Goal: Transaction & Acquisition: Purchase product/service

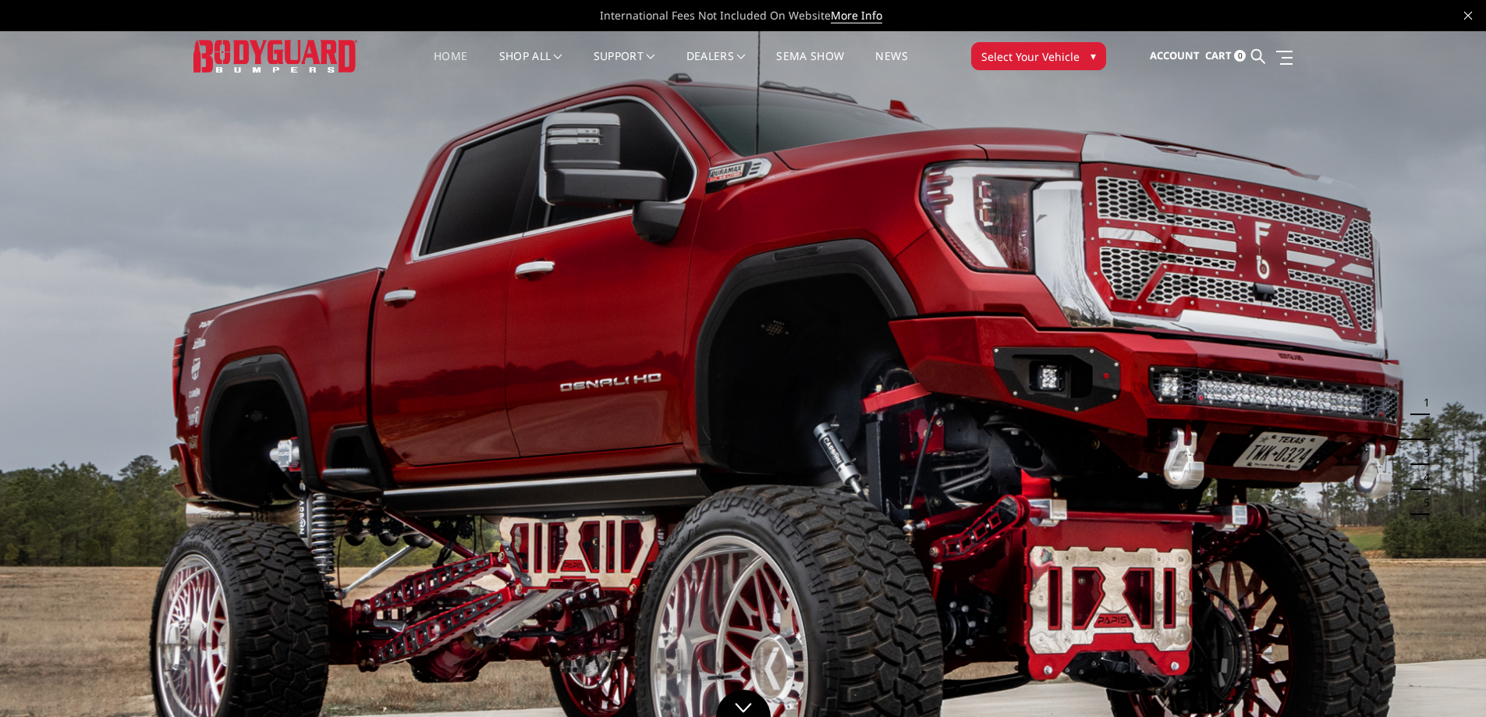
click at [452, 55] on link "Home" at bounding box center [451, 66] width 34 height 30
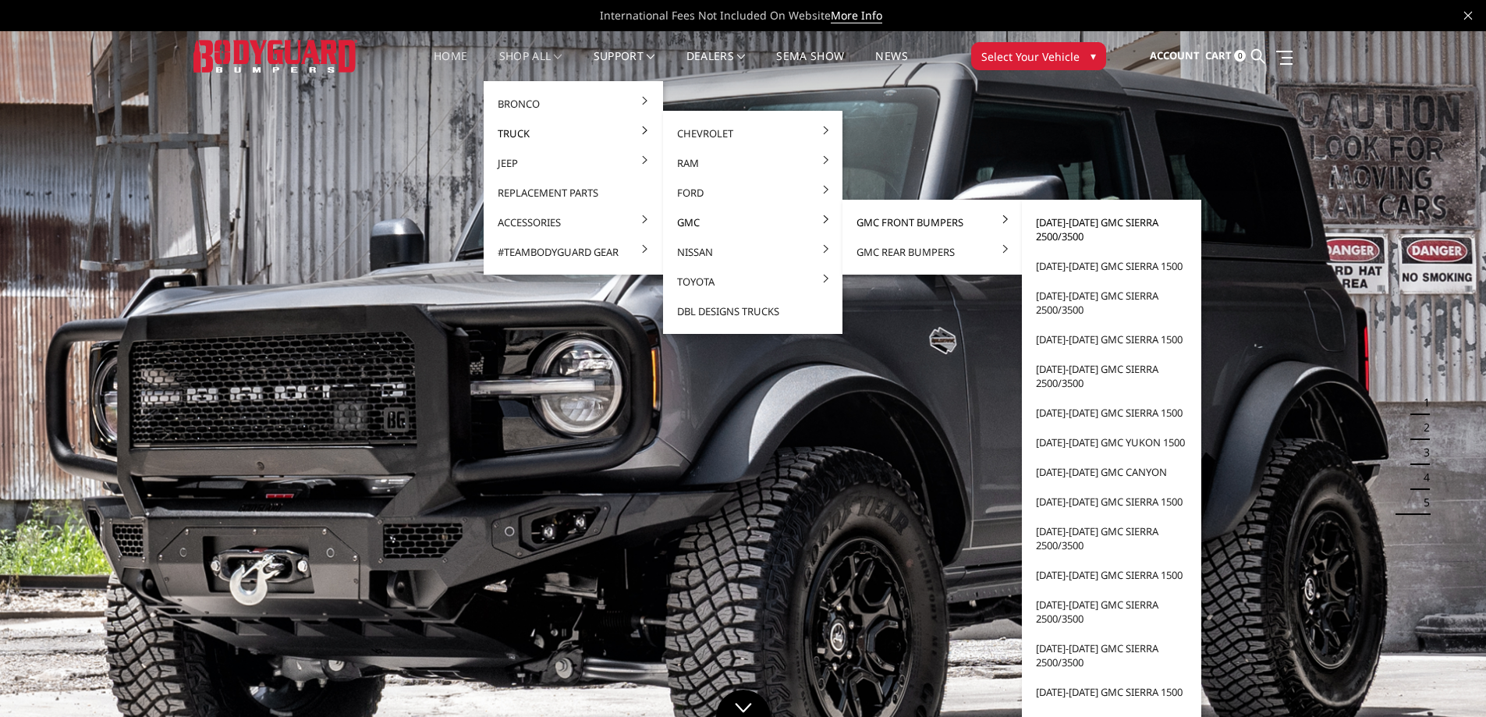
click at [1073, 225] on link "[DATE]-[DATE] GMC Sierra 2500/3500" at bounding box center [1111, 229] width 167 height 44
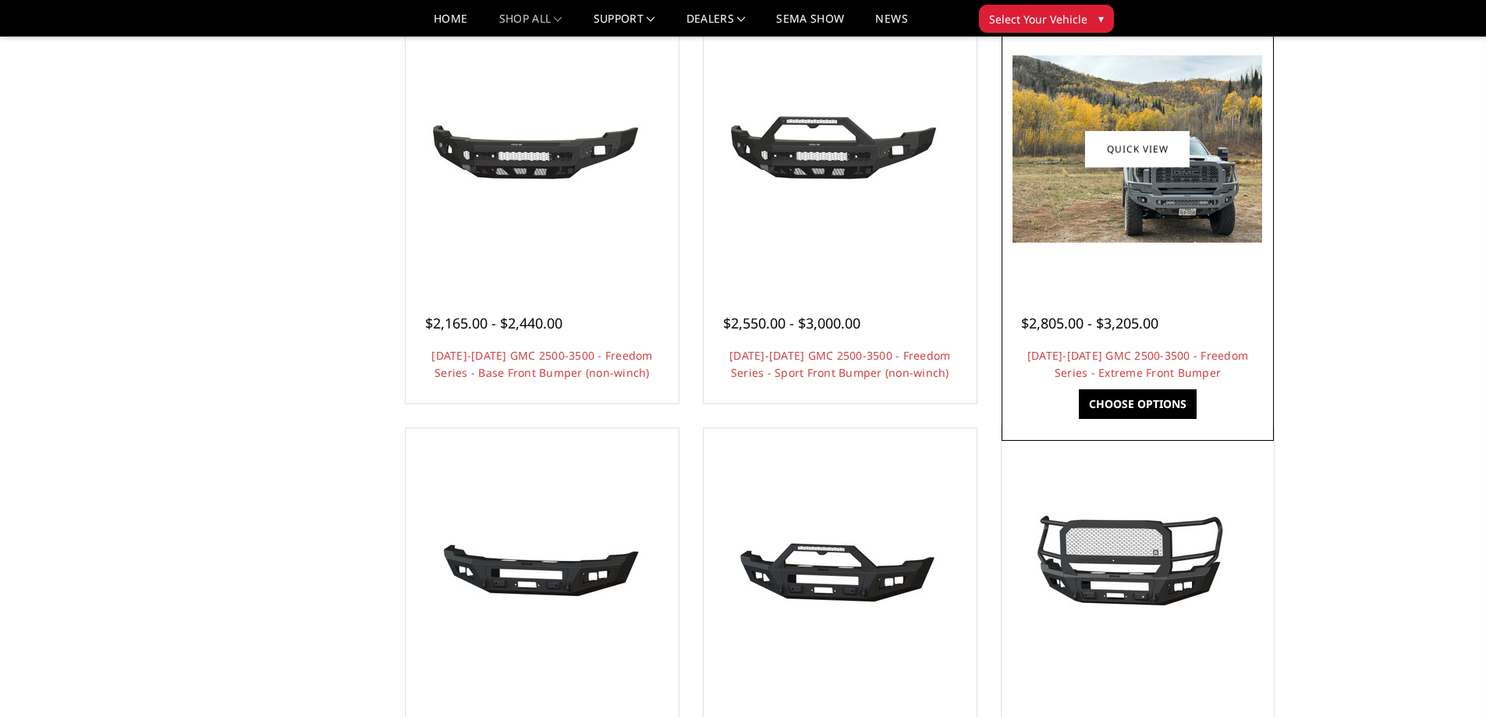
scroll to position [858, 0]
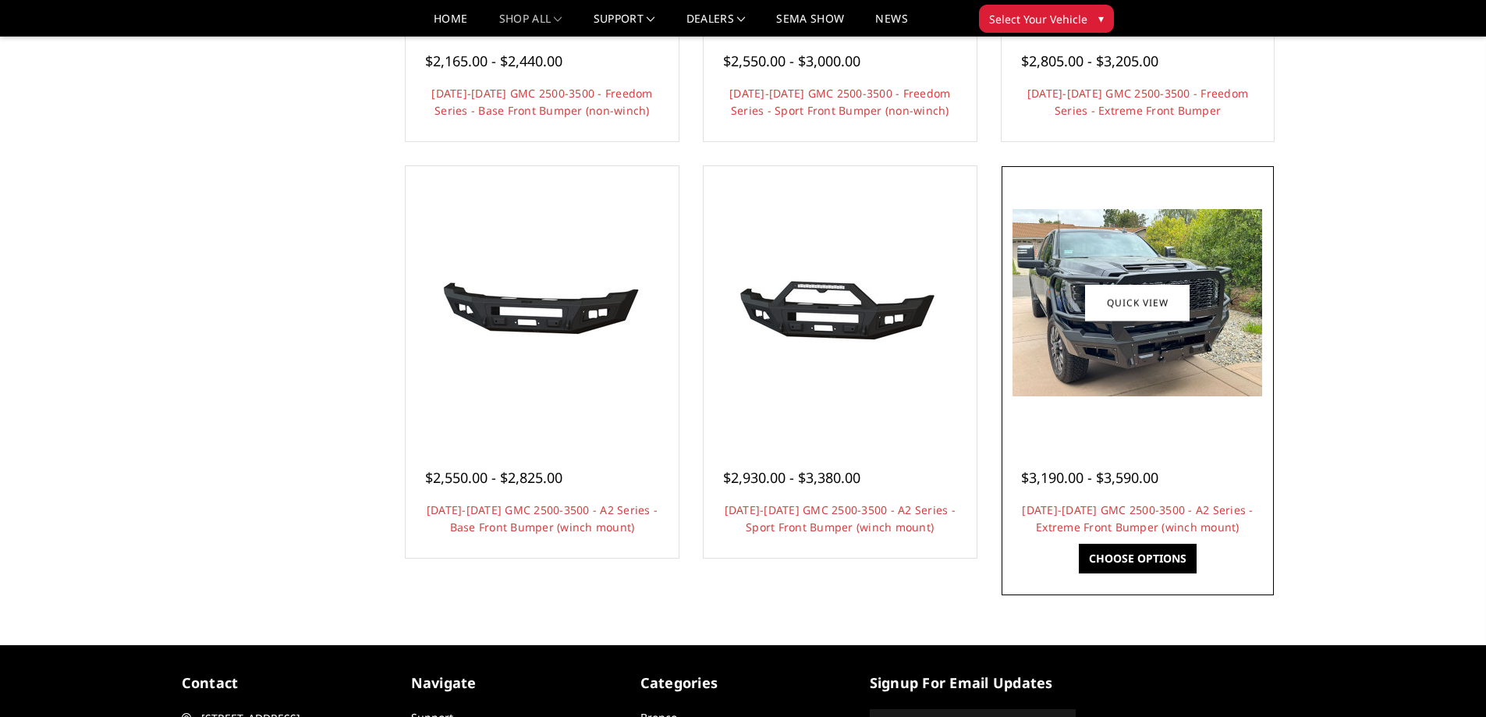
click at [1146, 364] on img at bounding box center [1137, 302] width 250 height 187
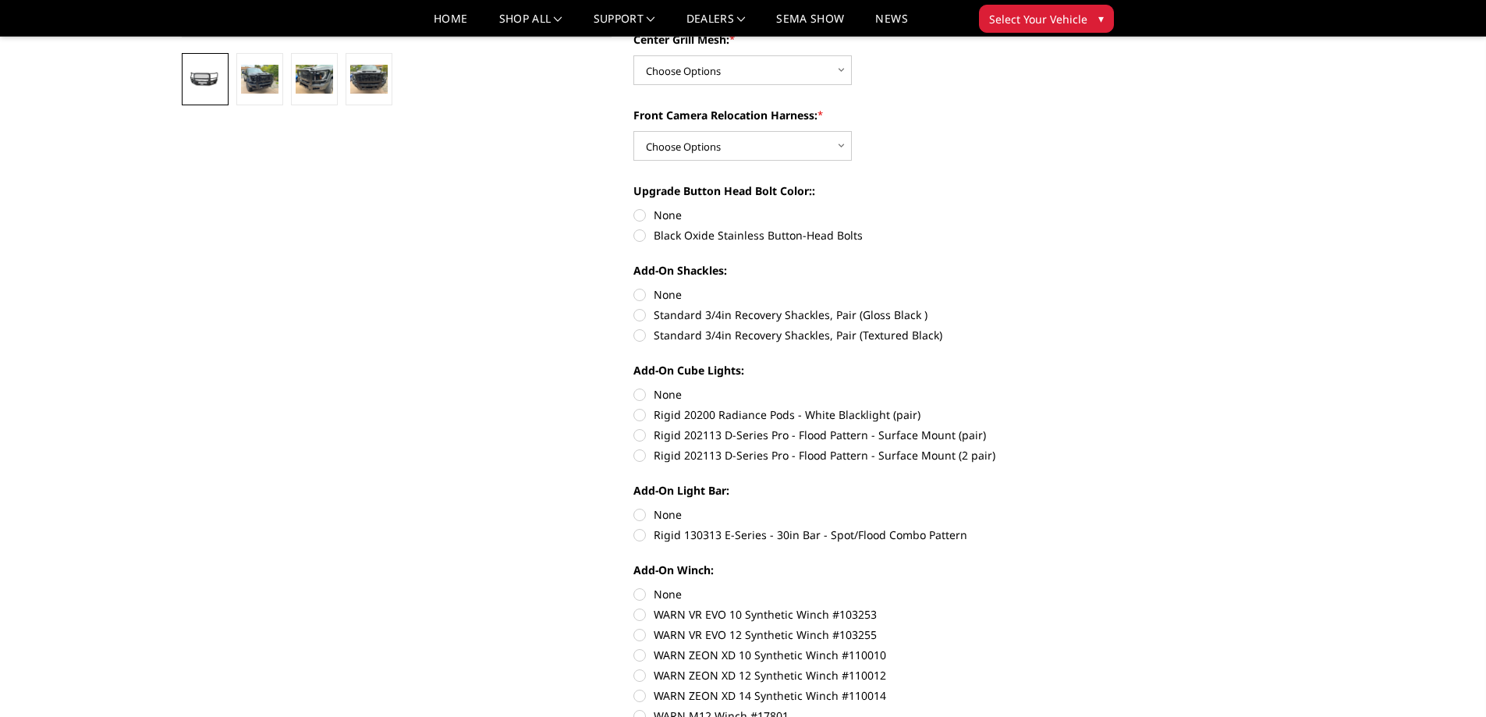
scroll to position [546, 0]
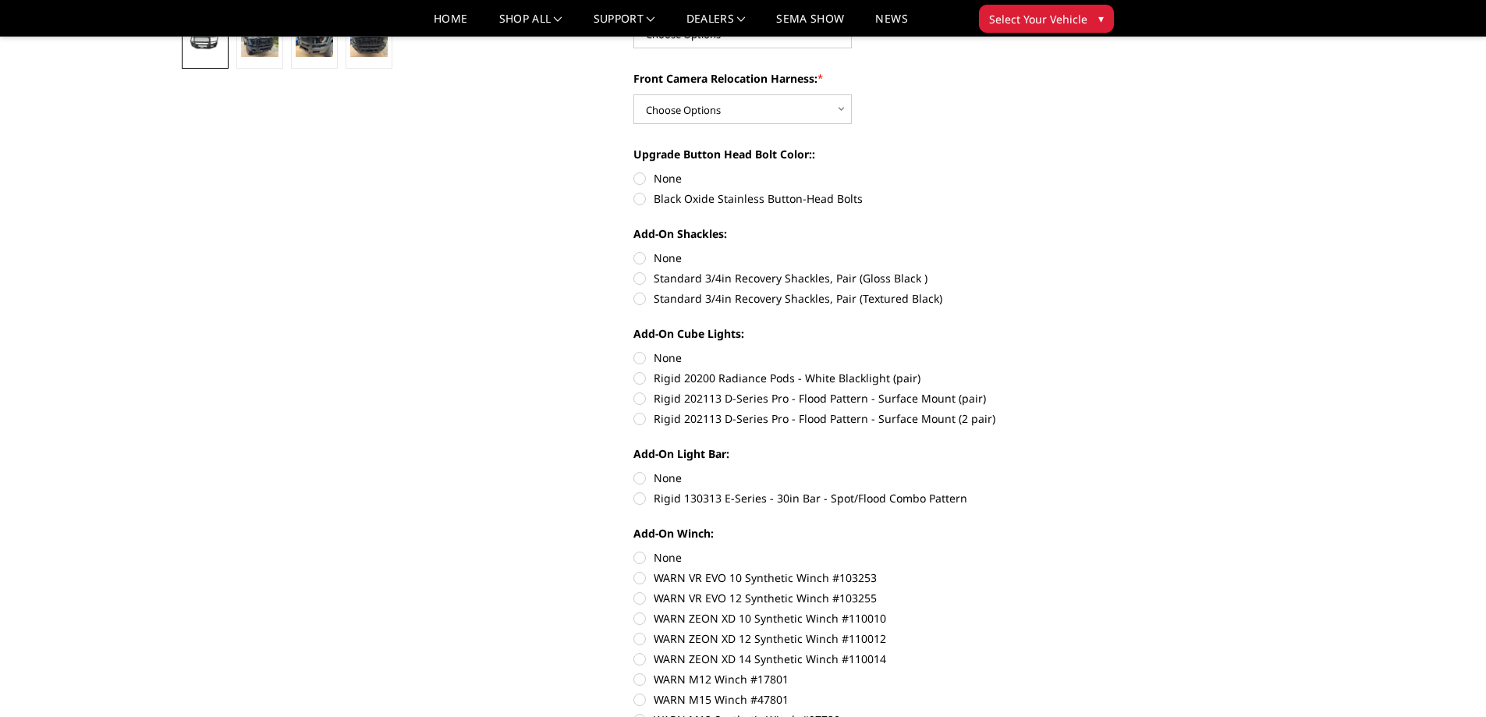
click at [642, 499] on label "Rigid 130313 E-Series - 30in Bar - Spot/Flood Combo Pattern" at bounding box center [848, 498] width 431 height 16
click at [1064, 470] on input "Rigid 130313 E-Series - 30in Bar - Spot/Flood Combo Pattern" at bounding box center [1064, 470] width 1 height 1
radio input "true"
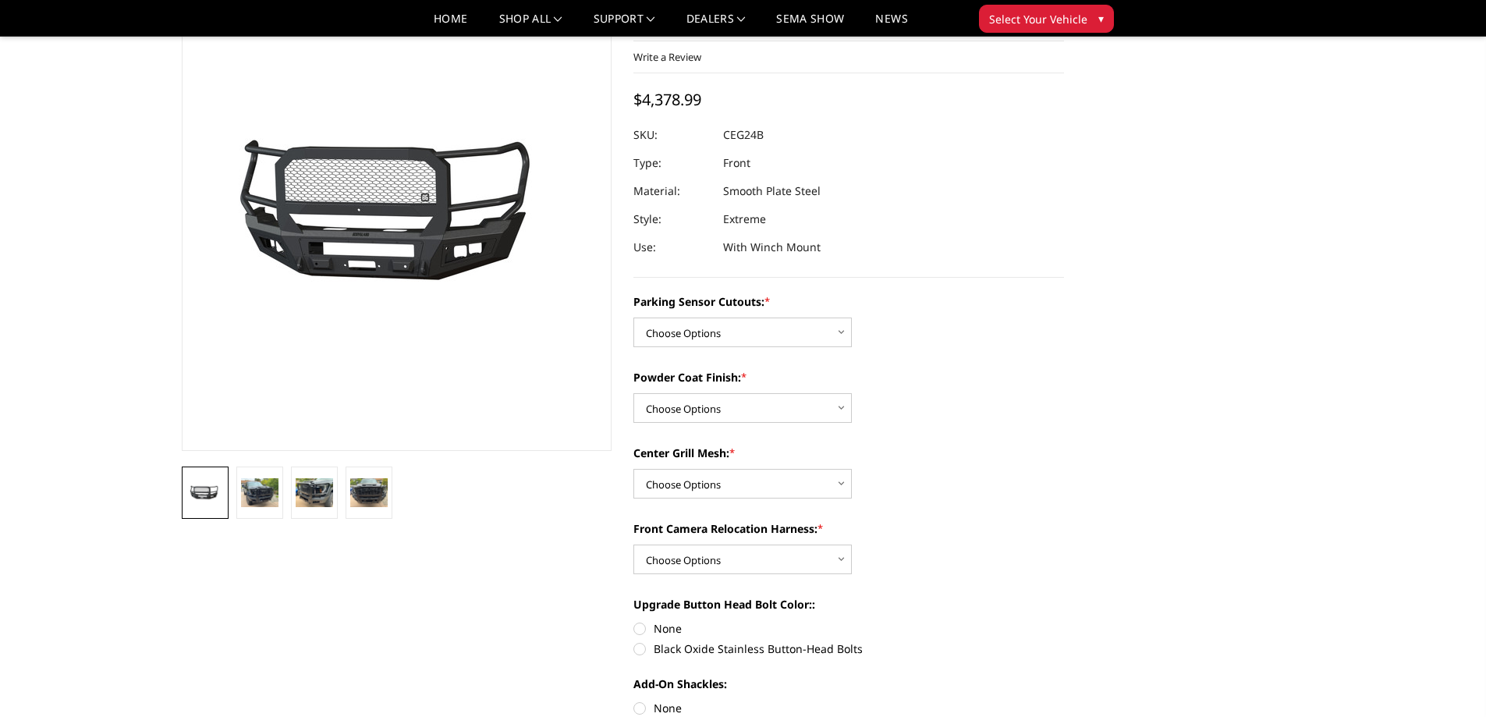
scroll to position [78, 0]
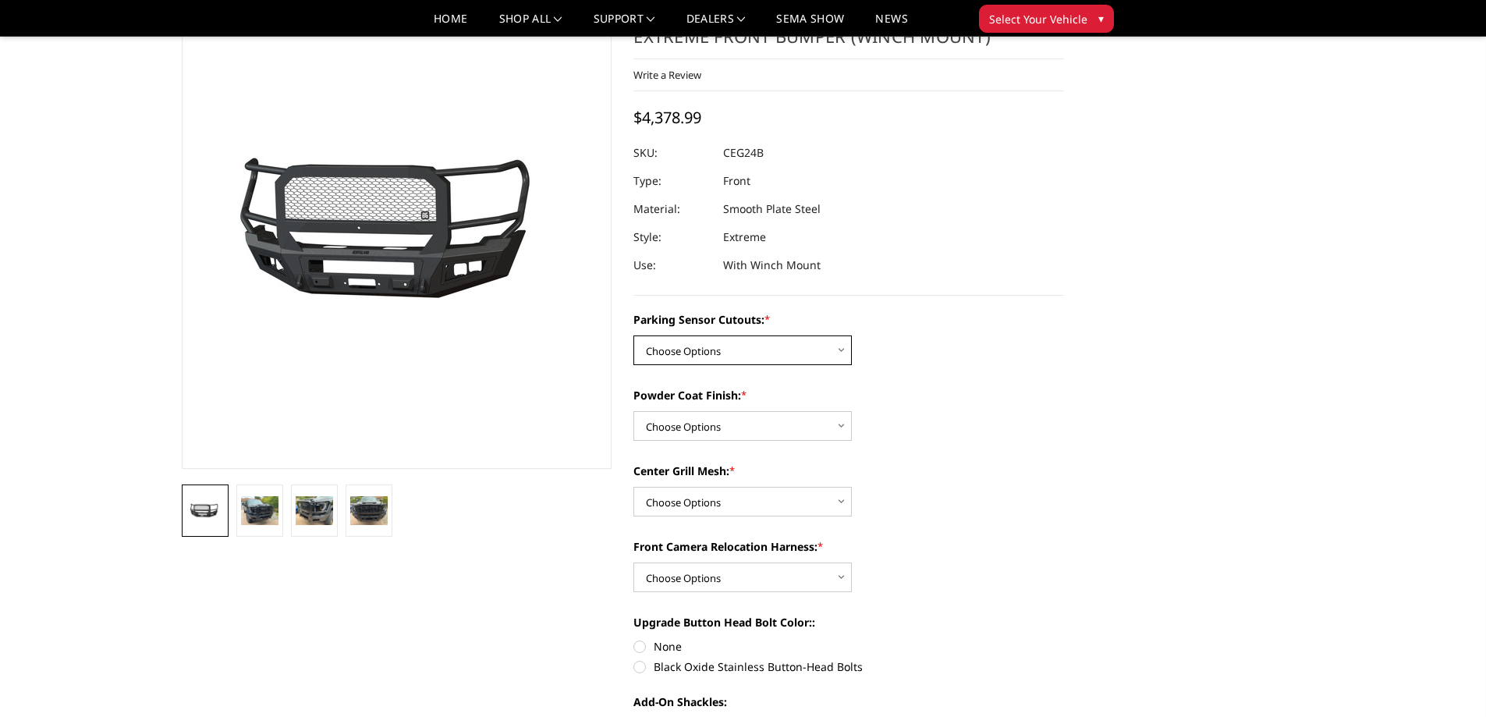
click at [688, 348] on select "Choose Options No - Without Parking Sensor Cutouts Yes - With Parking Sensor Cu…" at bounding box center [742, 350] width 218 height 30
select select "2143"
click at [633, 335] on select "Choose Options No - Without Parking Sensor Cutouts Yes - With Parking Sensor Cu…" at bounding box center [742, 350] width 218 height 30
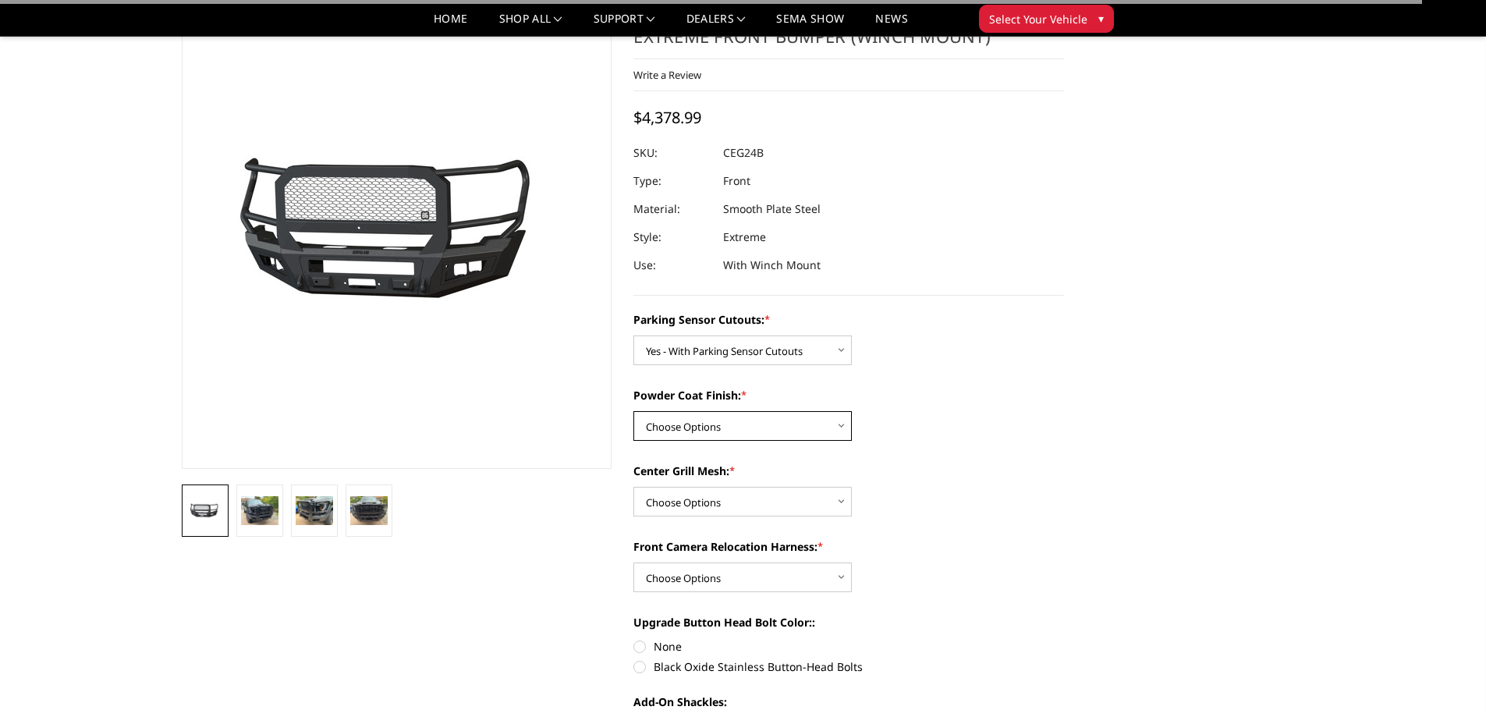
click at [703, 422] on select "Choose Options Bare Metal Textured Black Powder Coat" at bounding box center [742, 426] width 218 height 30
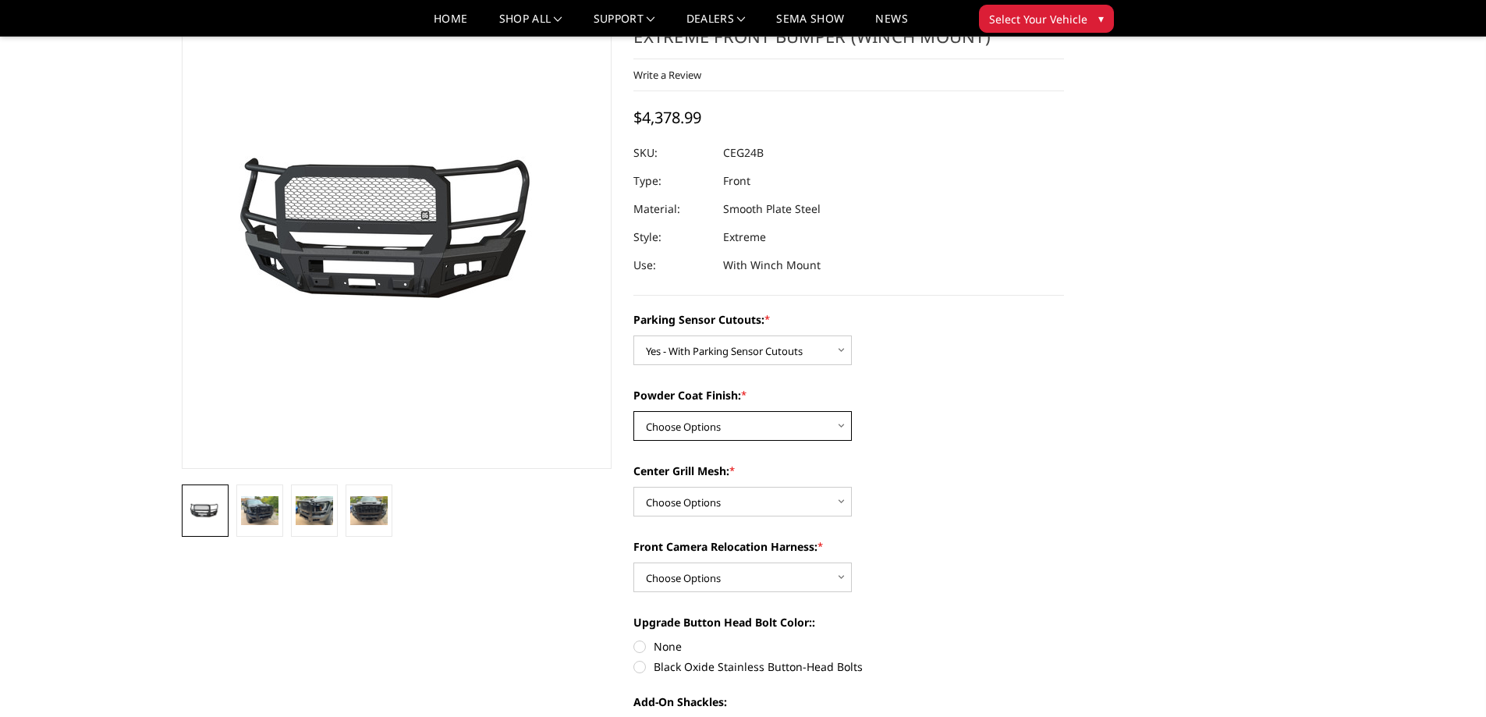
select select "2145"
click at [633, 411] on select "Choose Options Bare Metal Textured Black Powder Coat" at bounding box center [742, 426] width 218 height 30
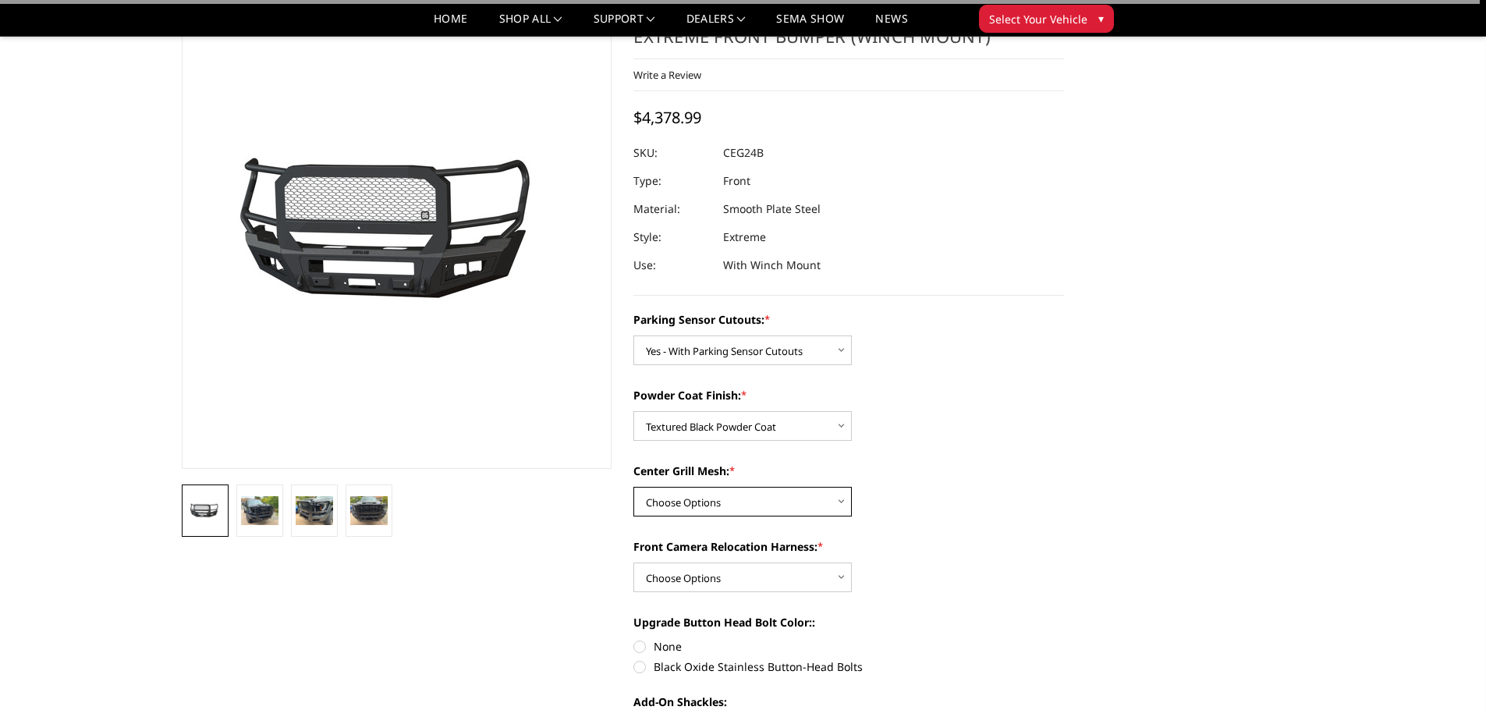
click at [718, 501] on select "Choose Options WITH Center Grill Mesh WITHOUT Center Grill Mesh" at bounding box center [742, 502] width 218 height 30
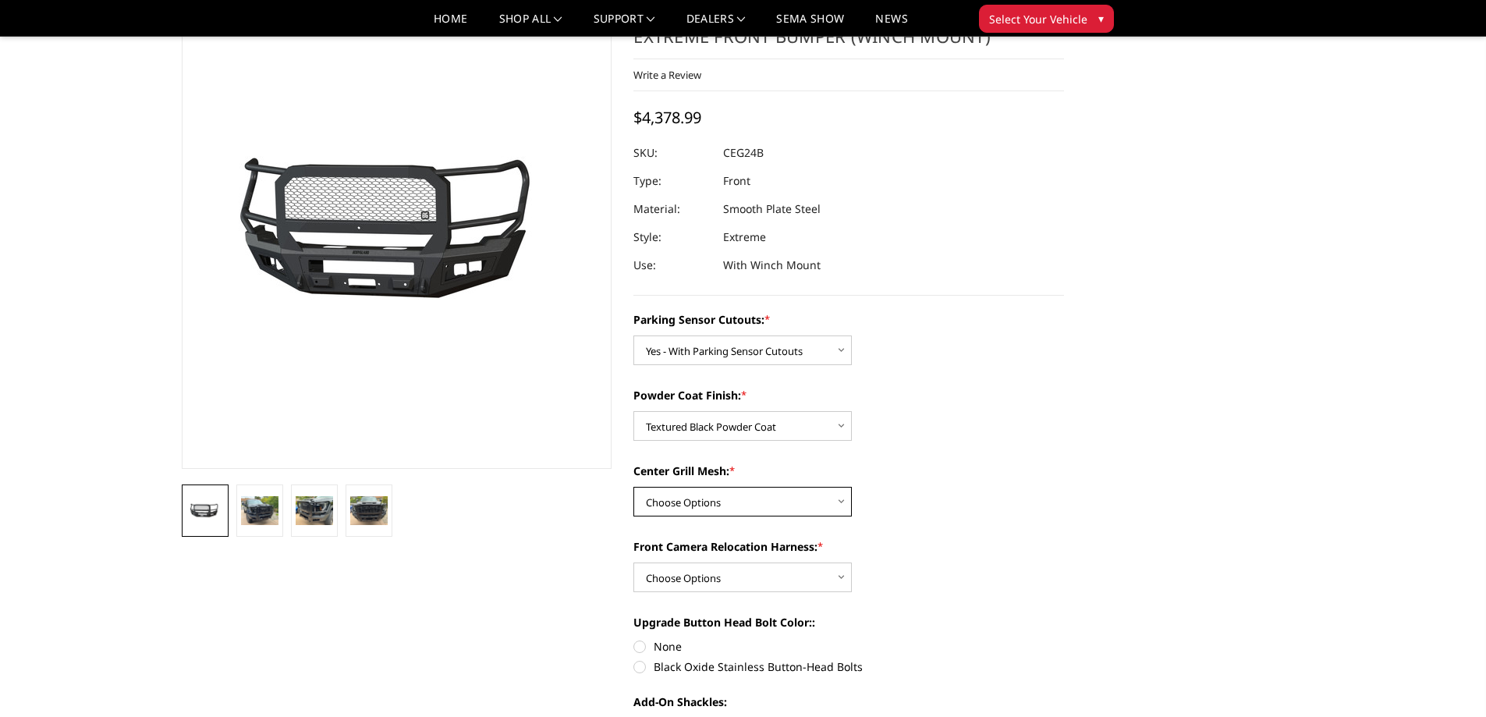
select select "2147"
click at [633, 487] on select "Choose Options WITH Center Grill Mesh WITHOUT Center Grill Mesh" at bounding box center [742, 502] width 218 height 30
click at [740, 574] on select "Choose Options WITH Front Camera Relocation Harness WITHOUT Front Camera Reloca…" at bounding box center [742, 577] width 218 height 30
select select "2148"
click at [633, 562] on select "Choose Options WITH Front Camera Relocation Harness WITHOUT Front Camera Reloca…" at bounding box center [742, 577] width 218 height 30
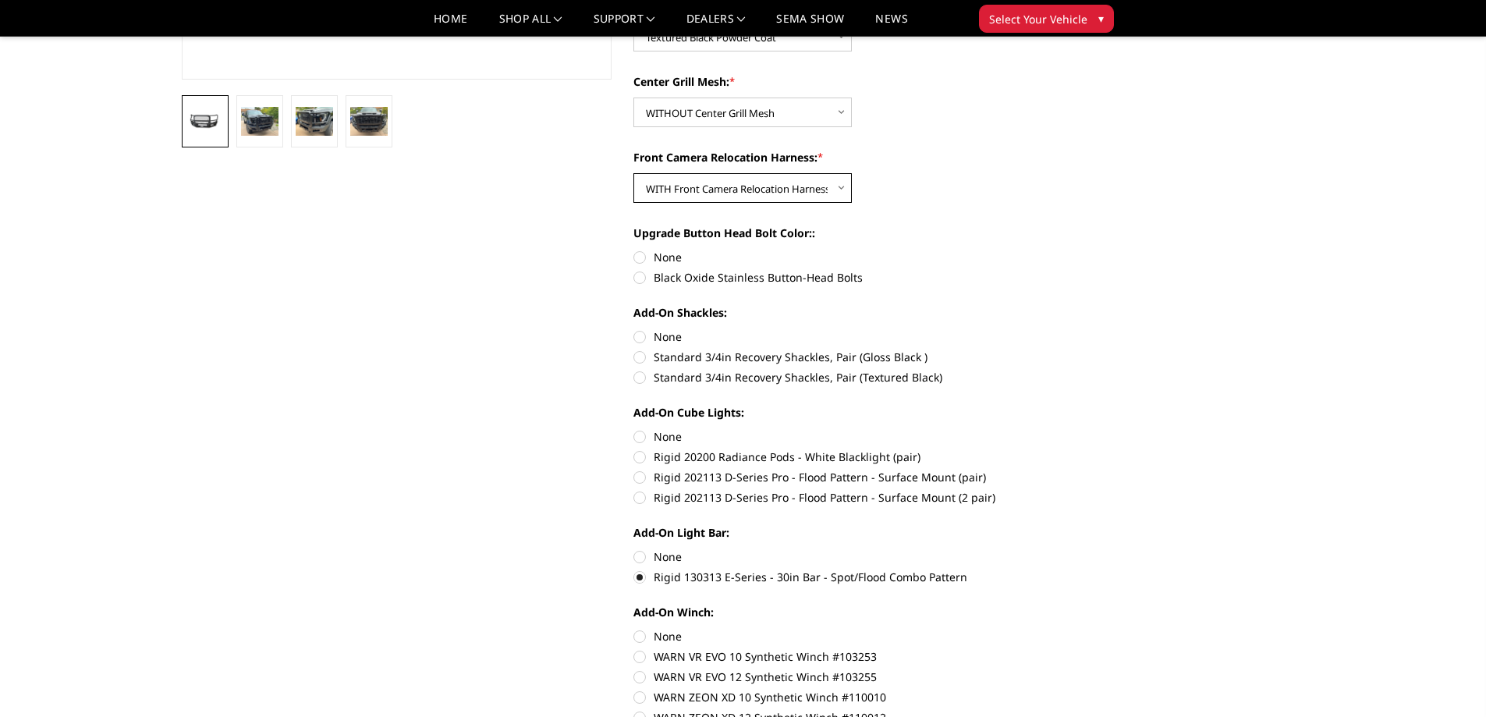
scroll to position [468, 0]
click at [638, 580] on label "Rigid 130313 E-Series - 30in Bar - Spot/Flood Combo Pattern" at bounding box center [848, 576] width 431 height 16
click at [1064, 548] on input "Rigid 130313 E-Series - 30in Bar - Spot/Flood Combo Pattern" at bounding box center [1064, 548] width 1 height 1
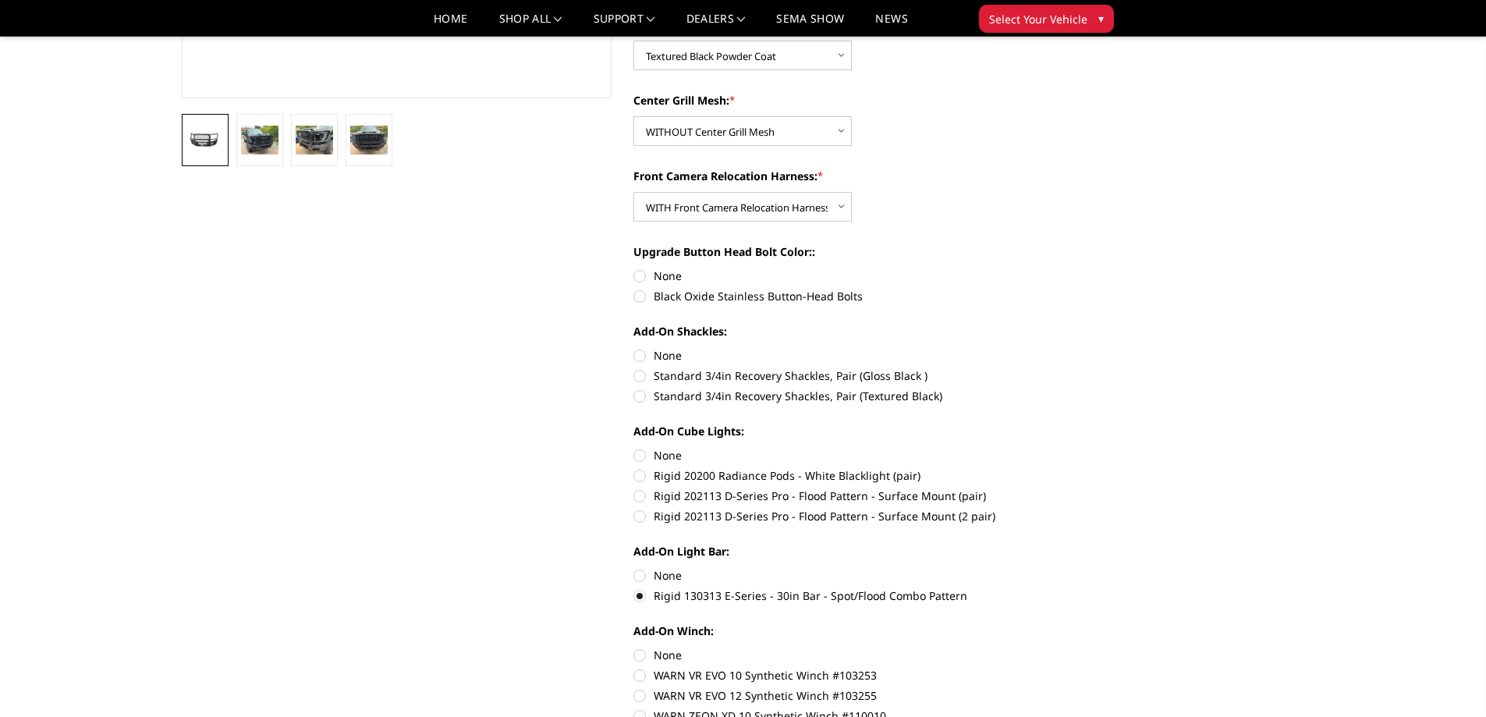
scroll to position [546, 0]
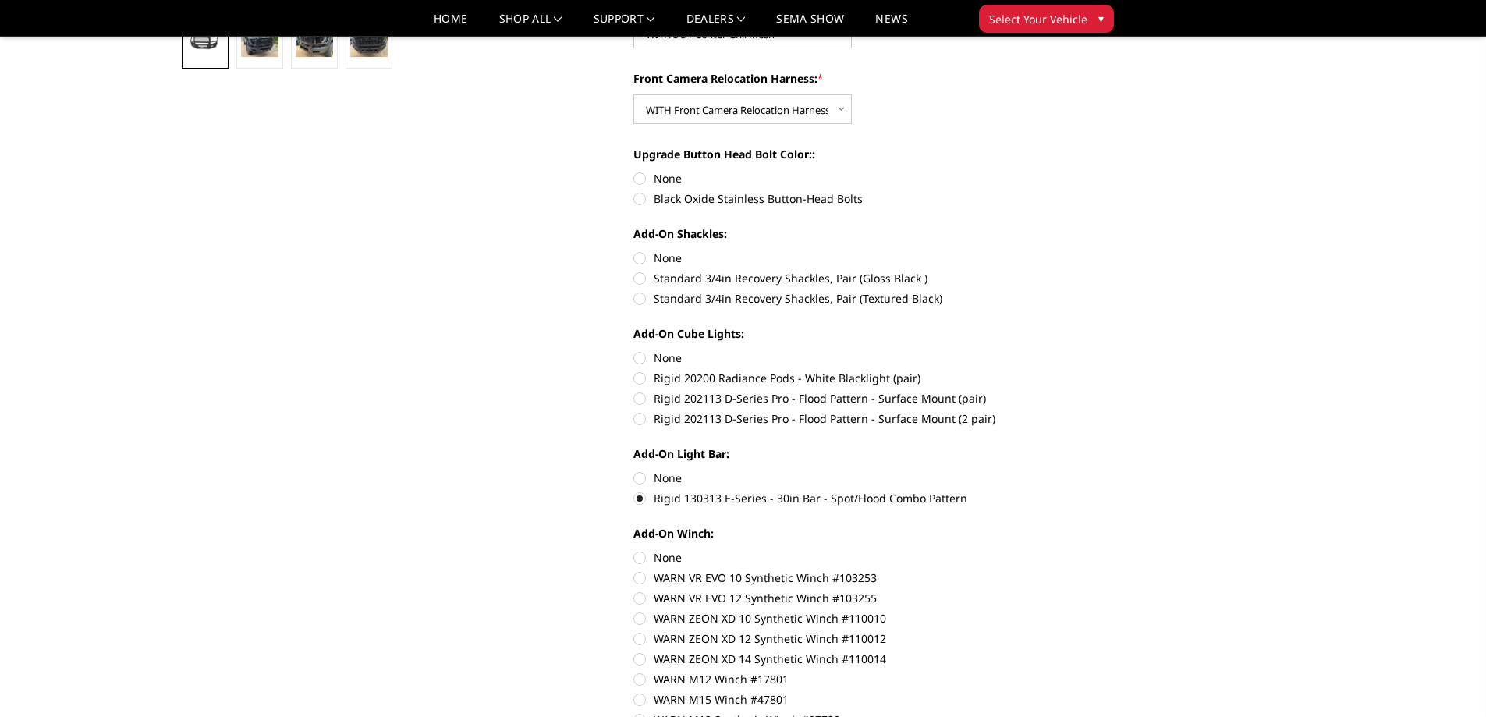
click at [640, 480] on label "None" at bounding box center [848, 478] width 431 height 16
click at [634, 470] on input "None" at bounding box center [633, 470] width 1 height 1
radio input "true"
click at [640, 358] on label "None" at bounding box center [848, 357] width 431 height 16
click at [634, 350] on input "None" at bounding box center [633, 349] width 1 height 1
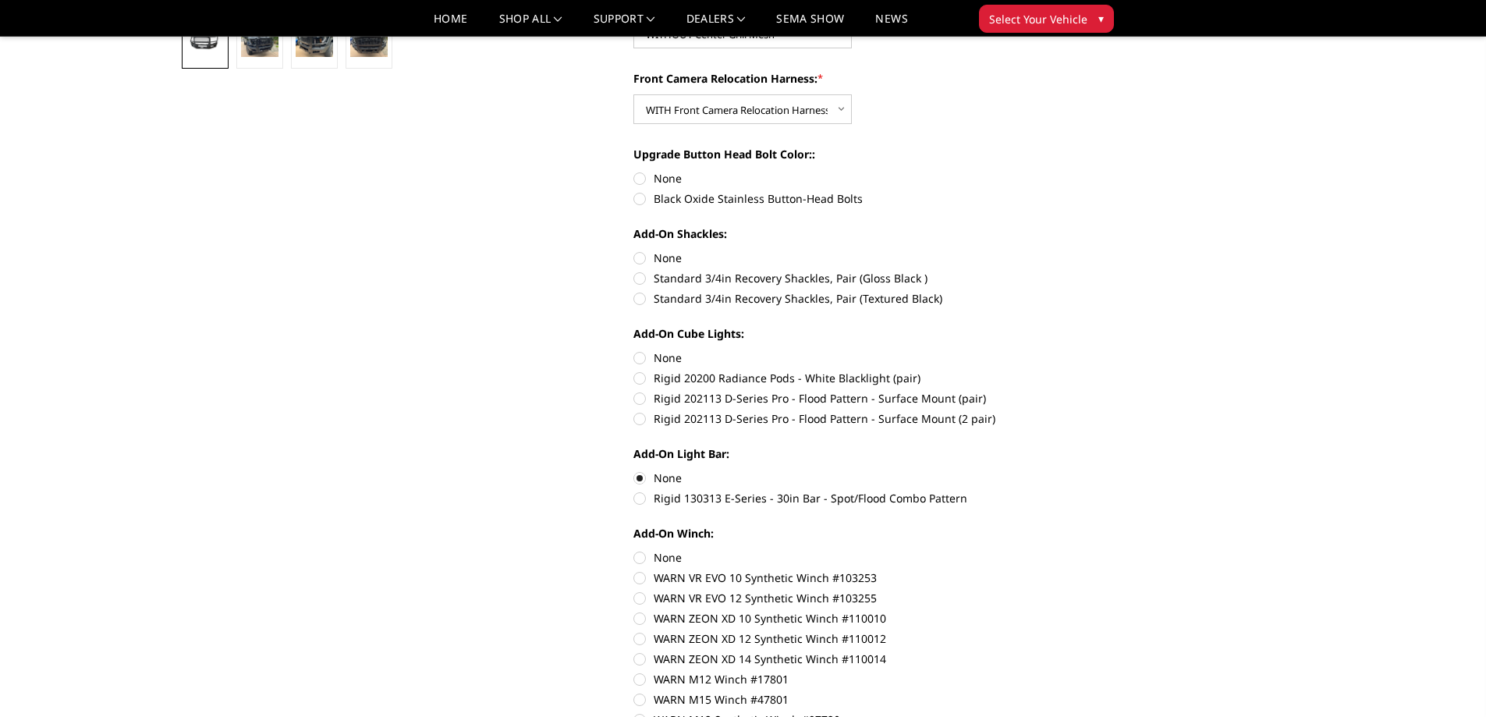
radio input "true"
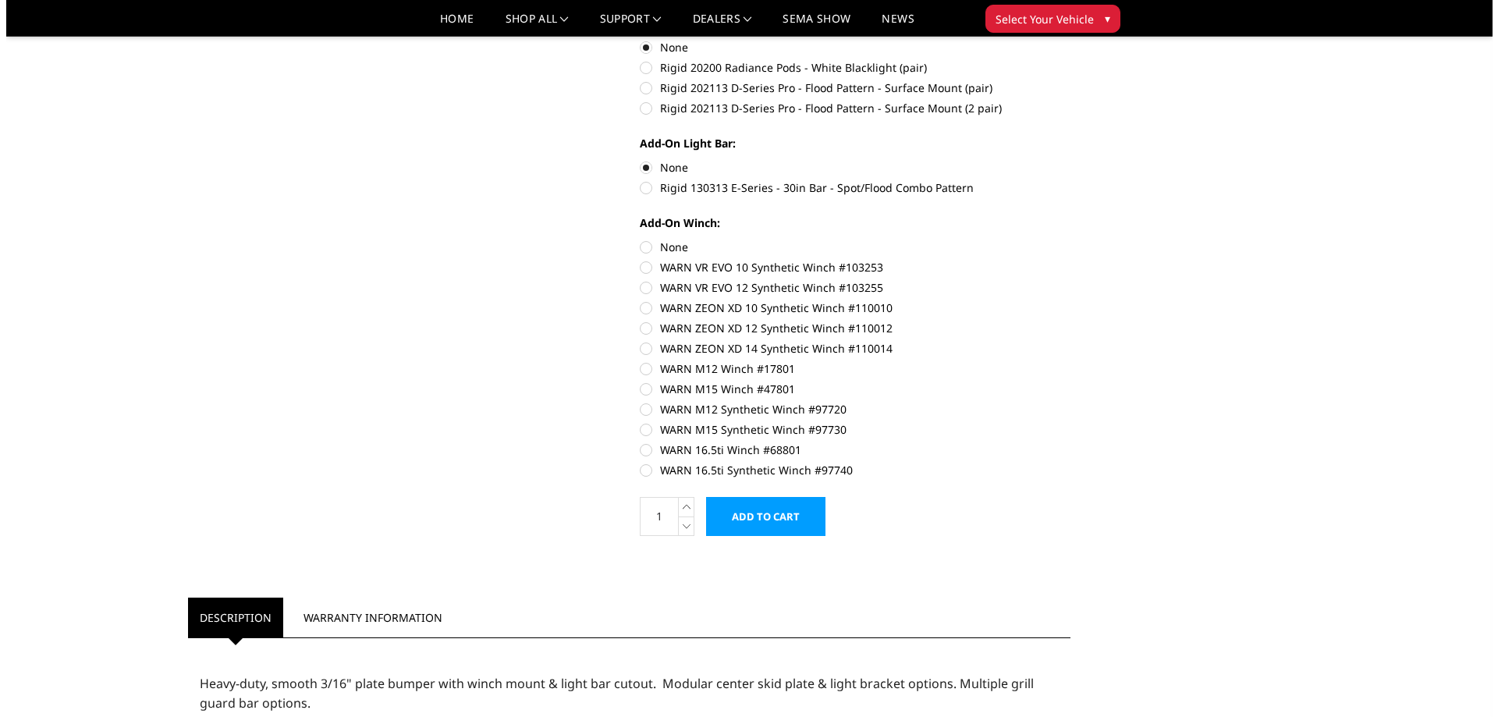
scroll to position [858, 0]
click at [744, 512] on input "Add to Cart" at bounding box center [759, 514] width 119 height 39
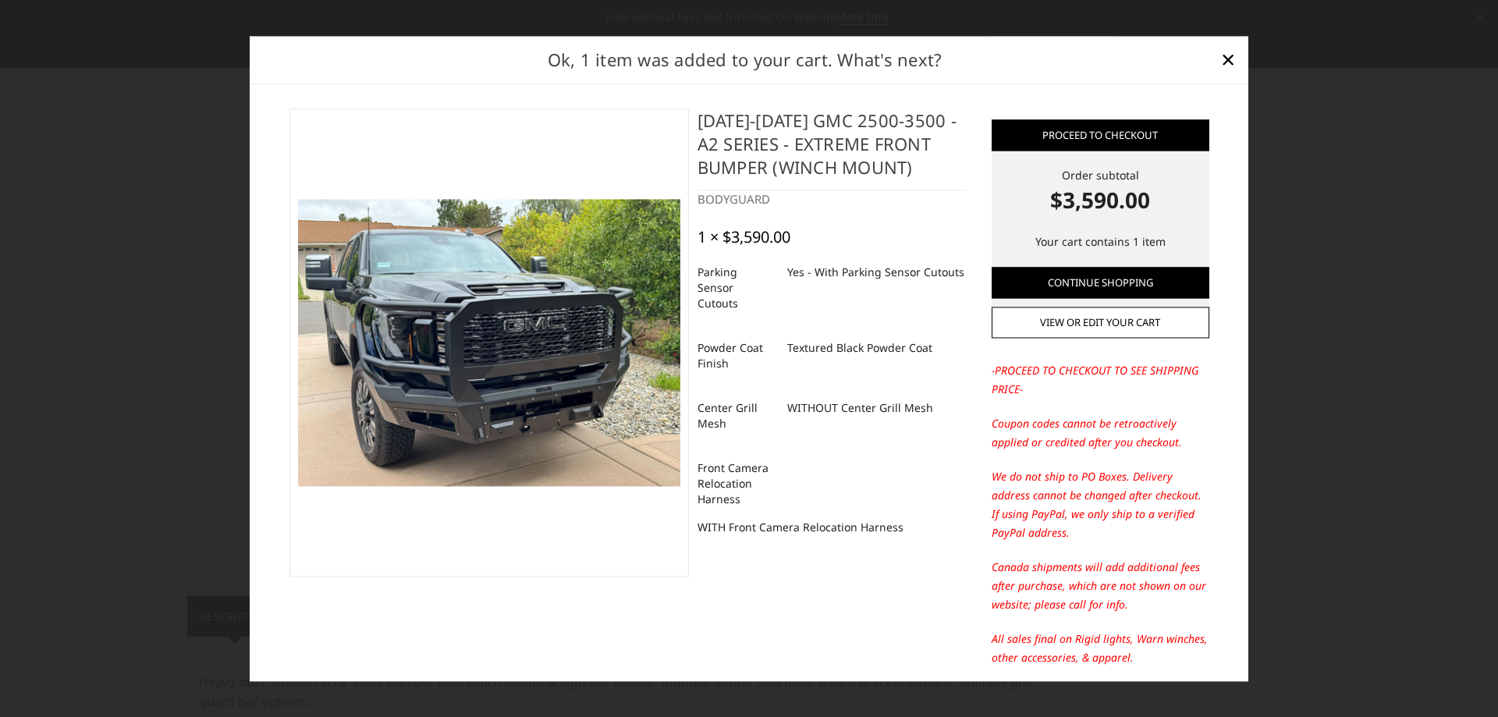
scroll to position [60, 0]
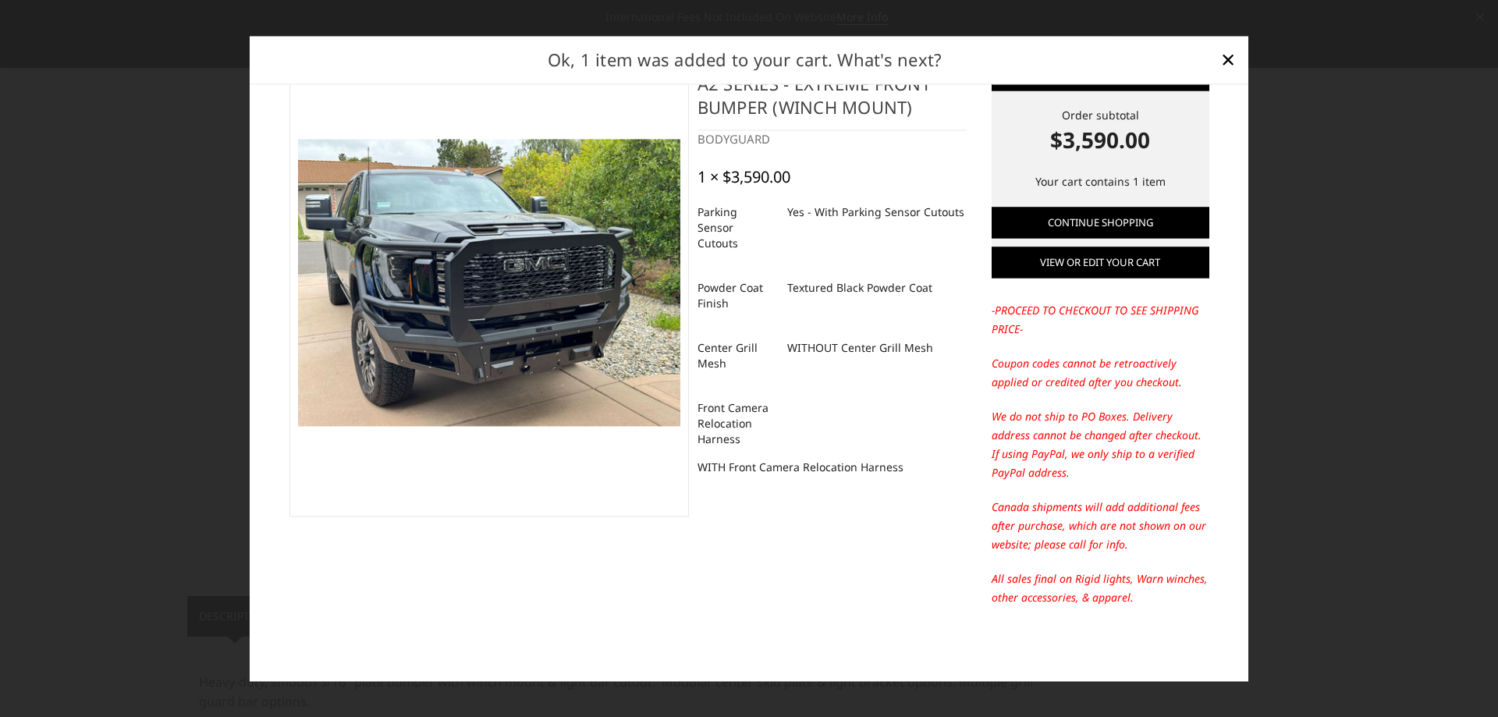
click at [1089, 268] on link "View or edit your cart" at bounding box center [1100, 261] width 218 height 31
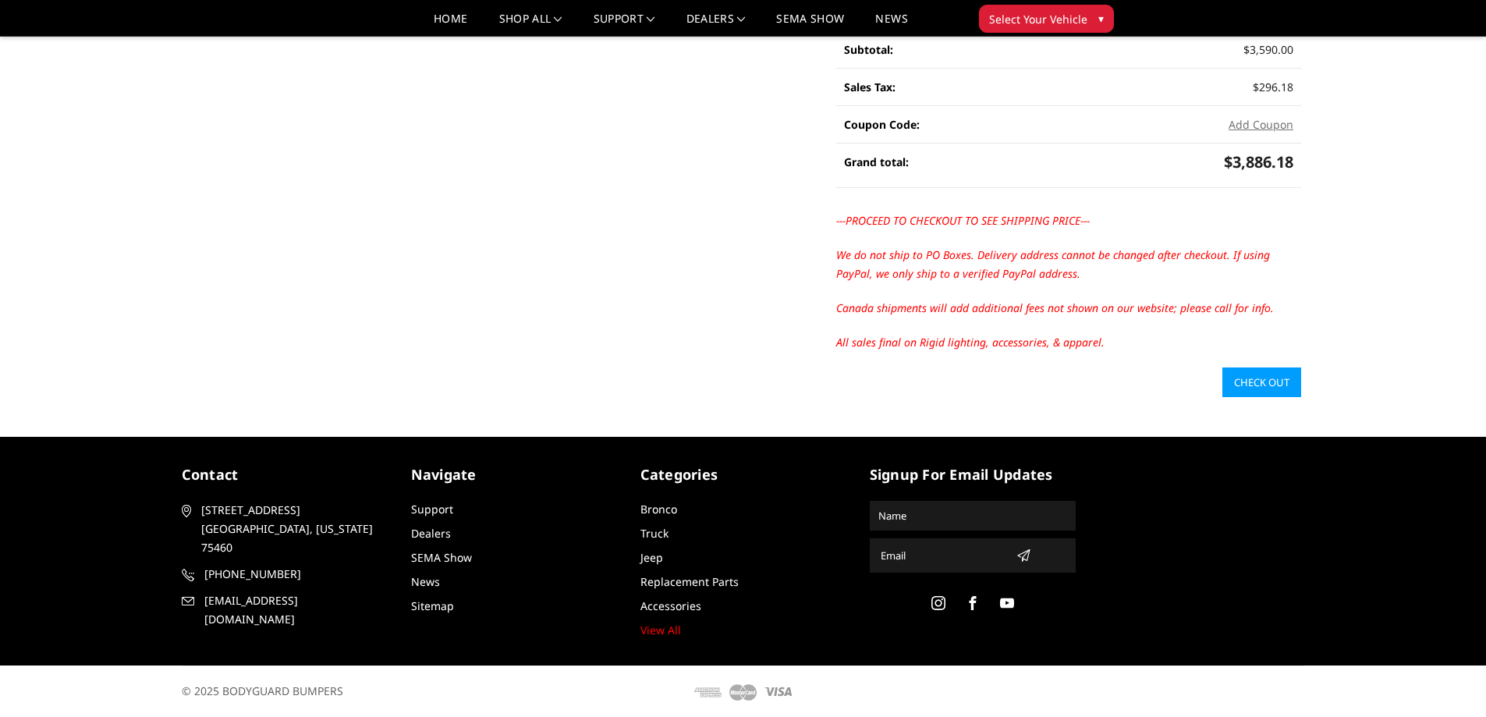
scroll to position [344, 0]
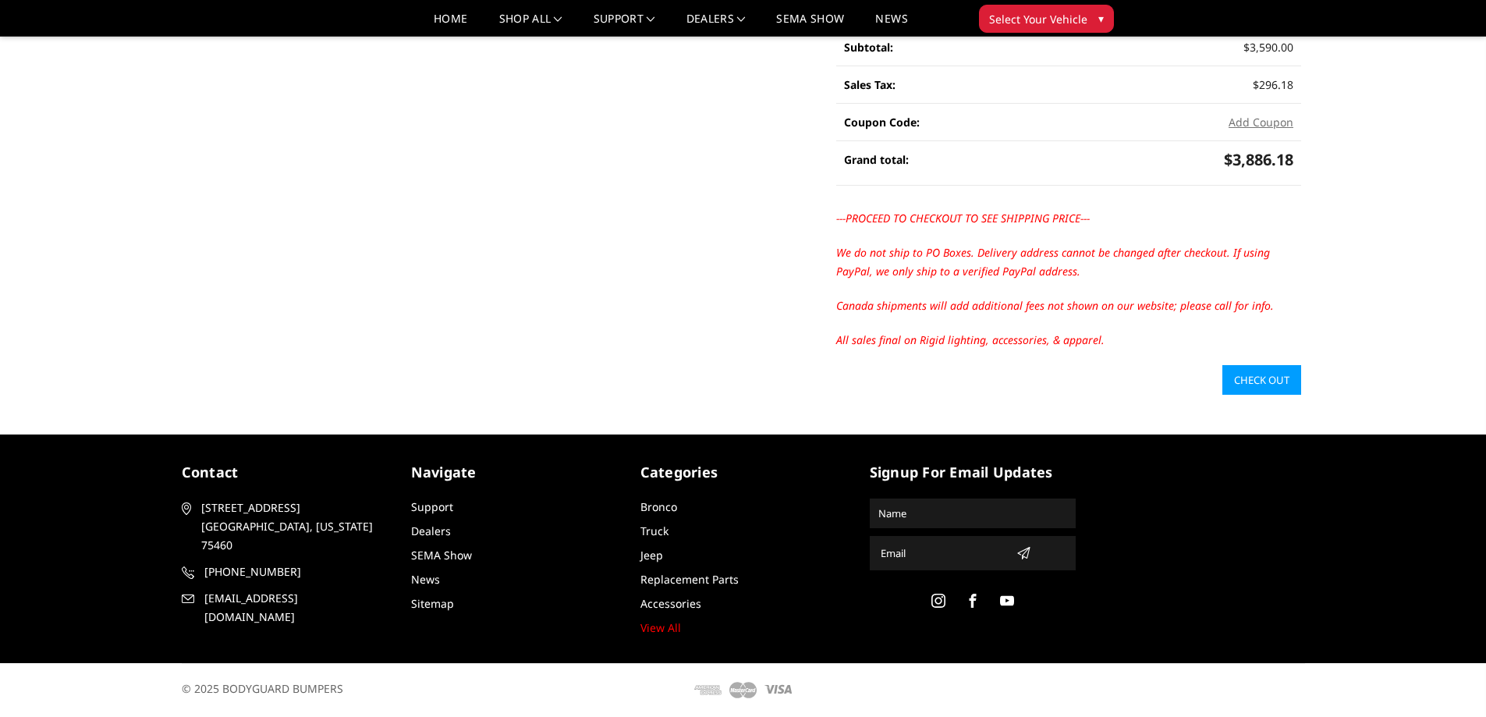
click at [1263, 379] on link "Check out" at bounding box center [1261, 380] width 79 height 30
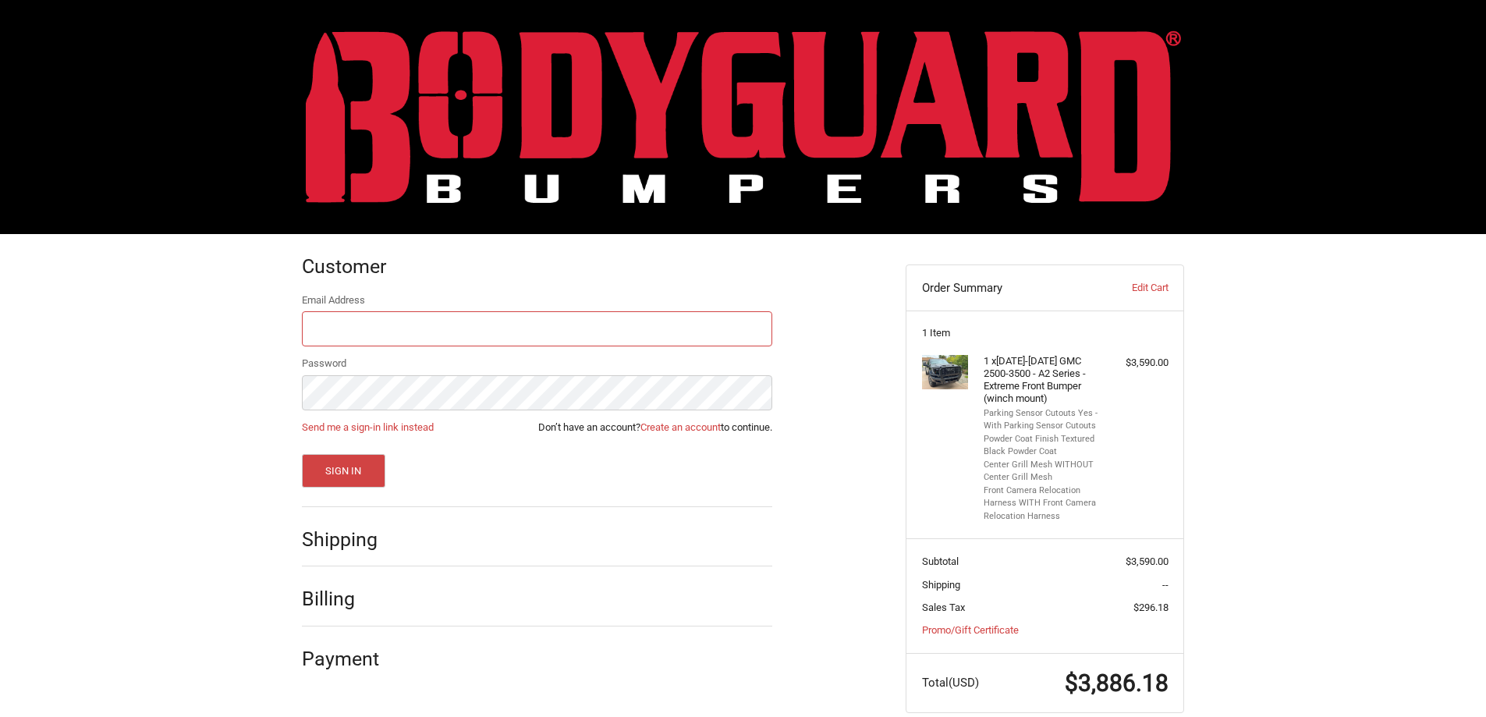
scroll to position [27, 0]
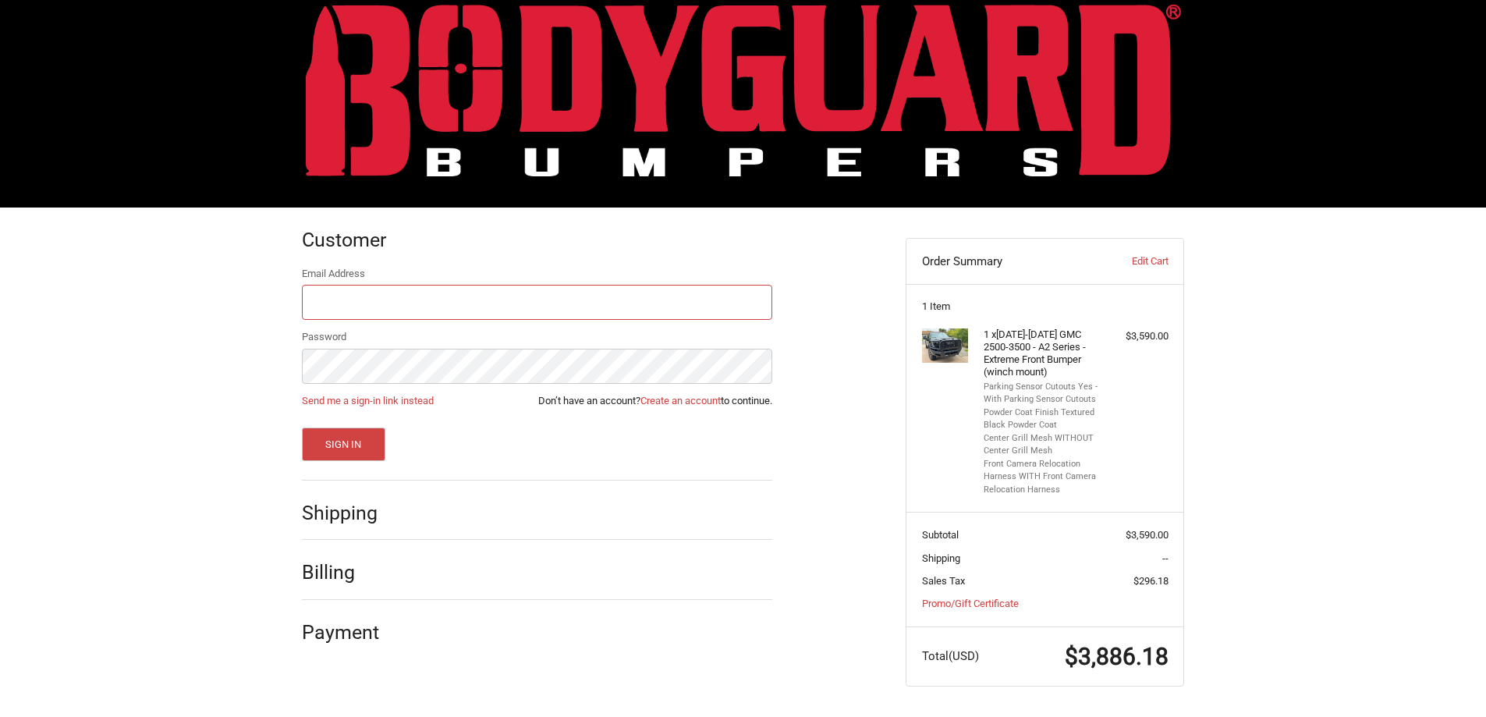
click at [521, 317] on input "Email Address" at bounding box center [537, 302] width 470 height 35
type input "J"
type input "[EMAIL_ADDRESS][DOMAIN_NAME]"
click at [677, 396] on link "Create an account" at bounding box center [680, 401] width 80 height 12
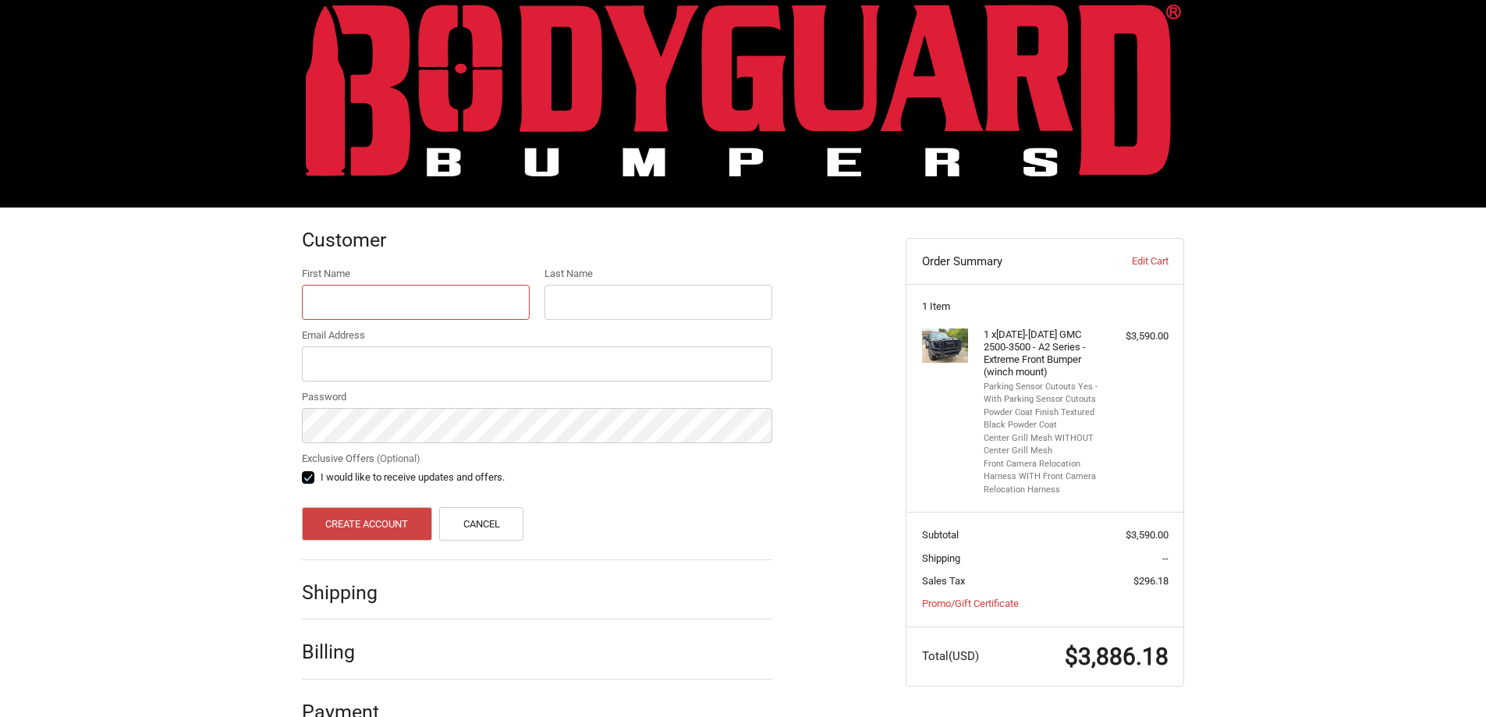
click at [438, 310] on input "First Name" at bounding box center [416, 302] width 228 height 35
type input "Jamie"
type input "m"
type input "Mooney"
type input "jmooney@kirkautomotive.com"
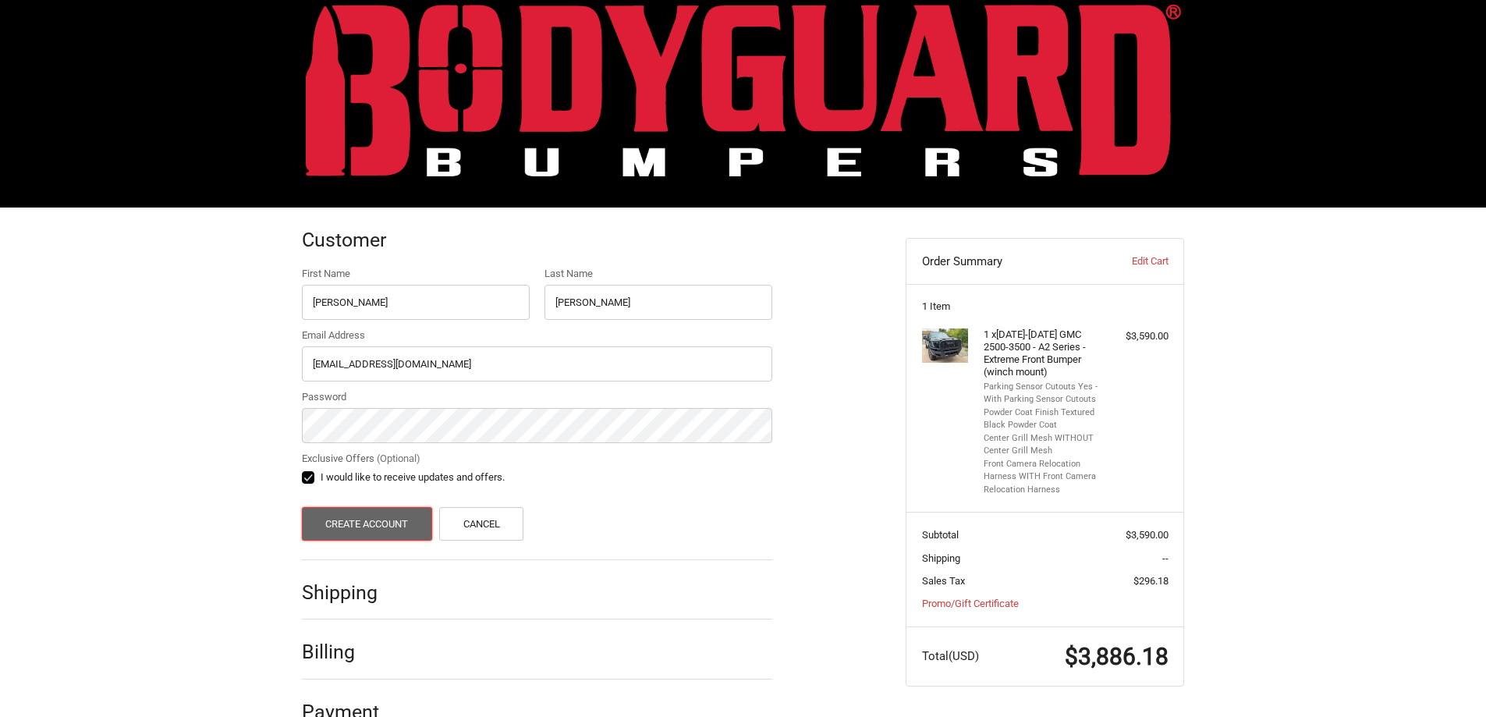
click at [394, 523] on button "Create Account" at bounding box center [367, 524] width 130 height 34
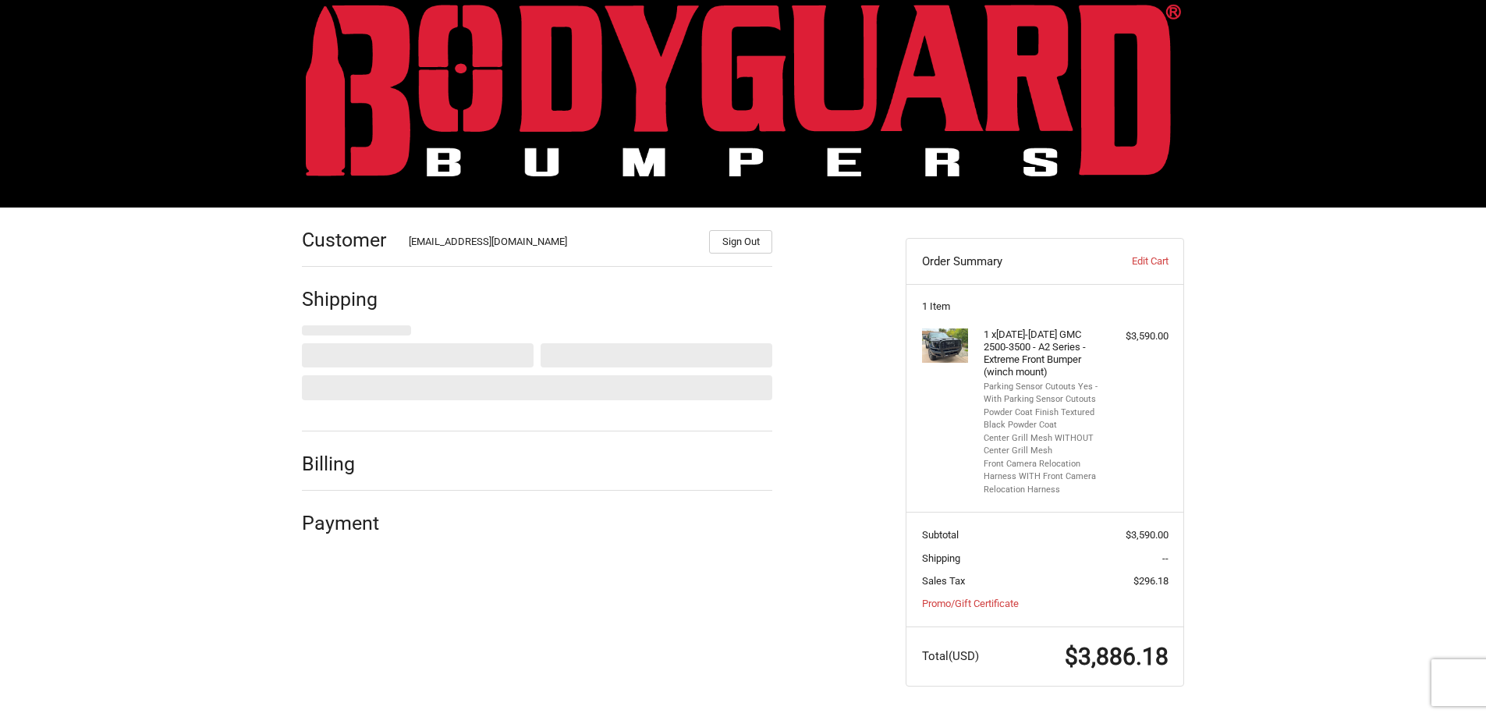
select select "US"
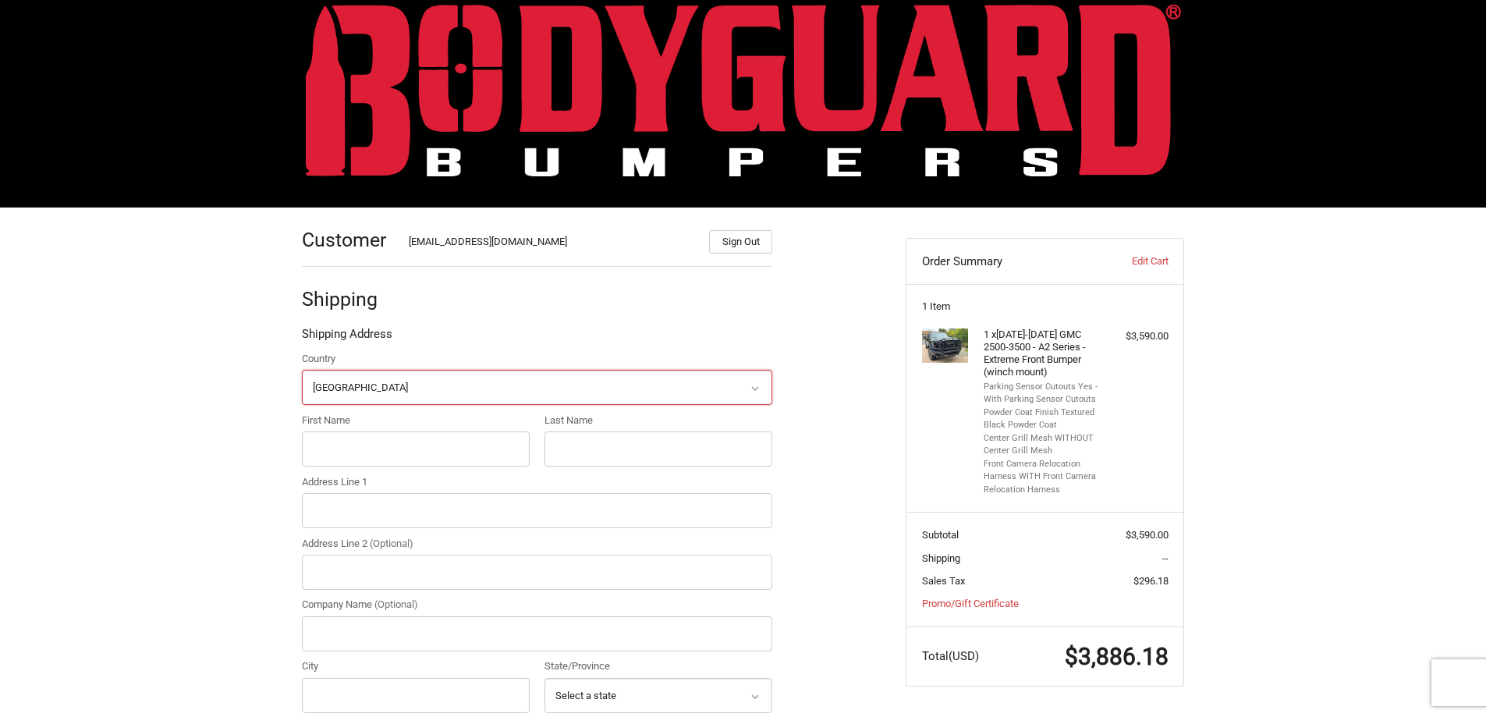
scroll to position [150, 0]
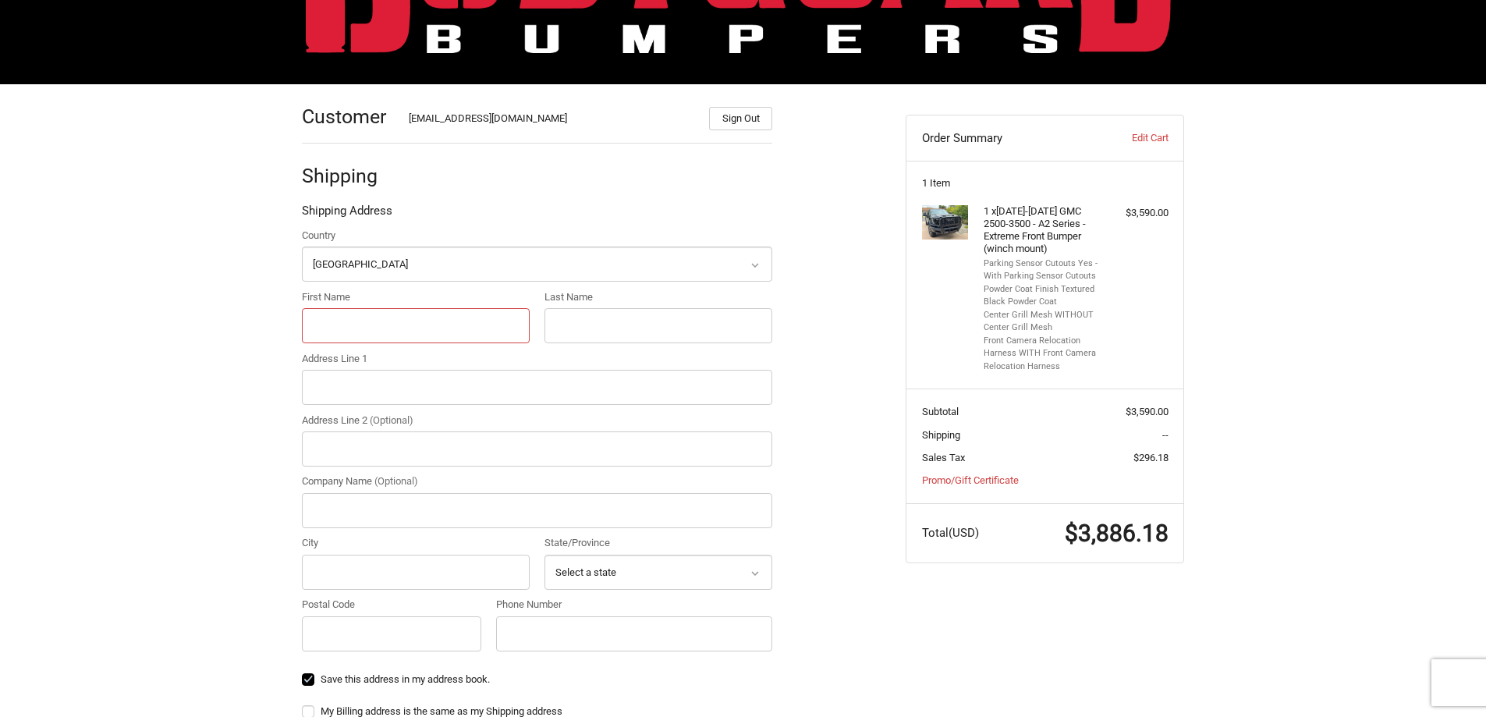
click at [392, 324] on input "First Name" at bounding box center [416, 325] width 228 height 35
type input "Blake"
type input "Sullivan"
type input "2642 Hwy 49"
type input "Collins"
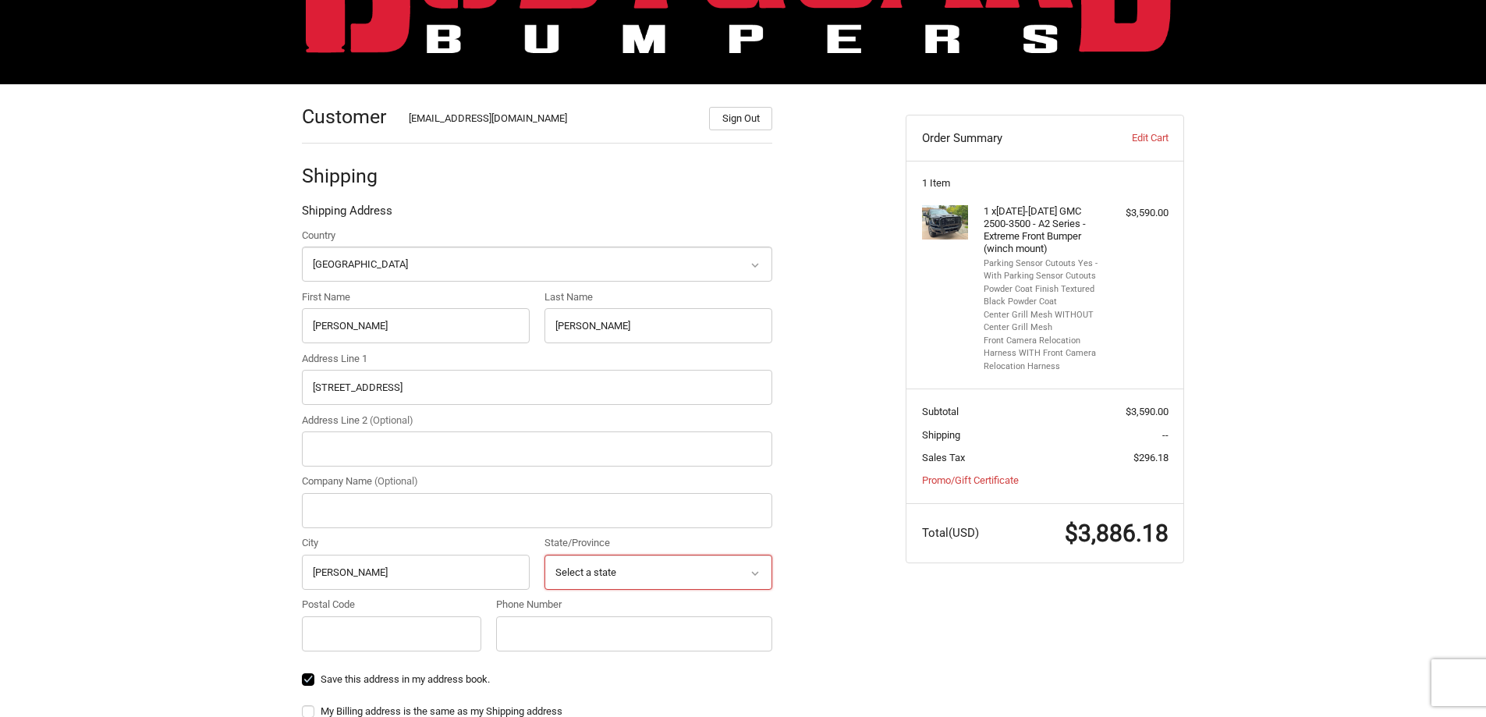
click at [642, 570] on select "Select a state Alabama Alaska American Samoa Arizona Arkansas Armed Forces Amer…" at bounding box center [658, 572] width 228 height 35
select select "MS"
click at [544, 555] on select "Select a state Alabama Alaska American Samoa Arizona Arkansas Armed Forces Amer…" at bounding box center [658, 572] width 228 height 35
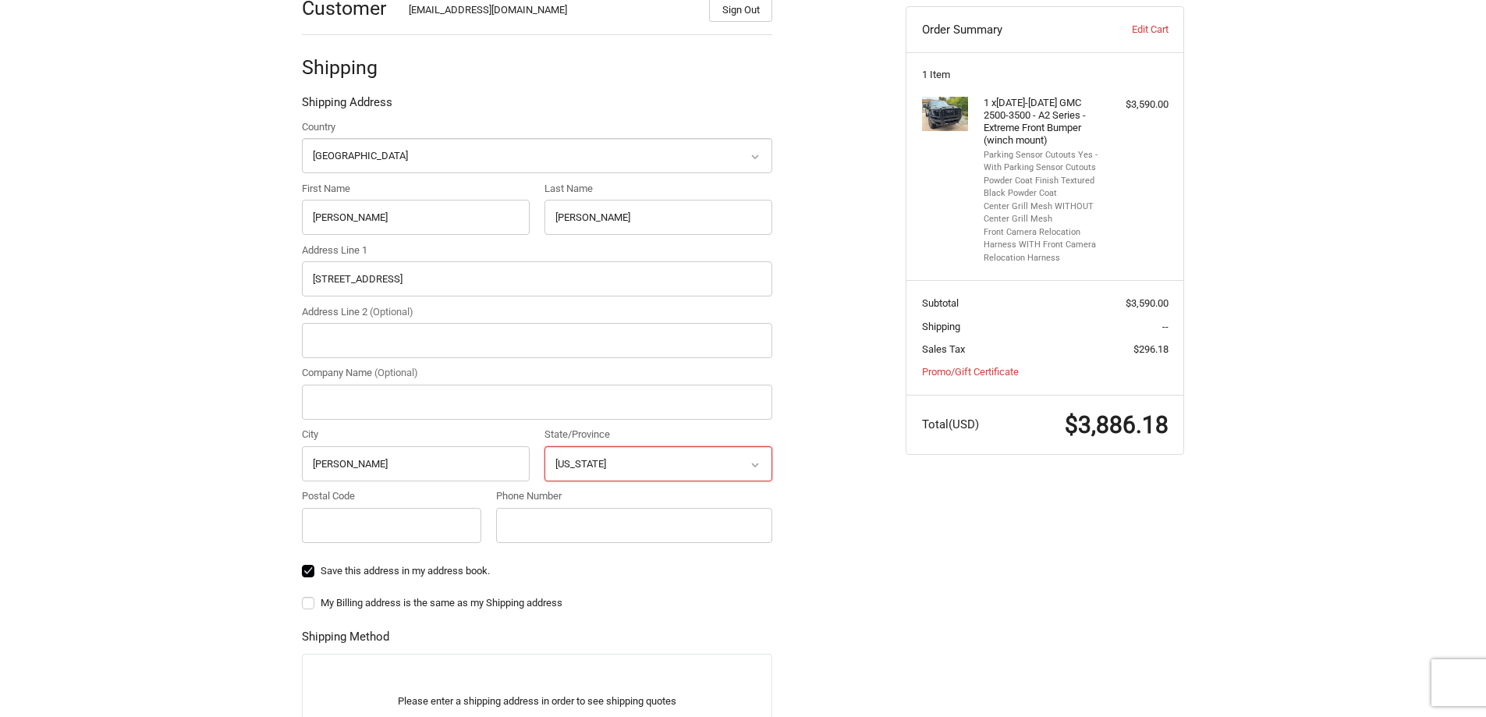
scroll to position [384, 0]
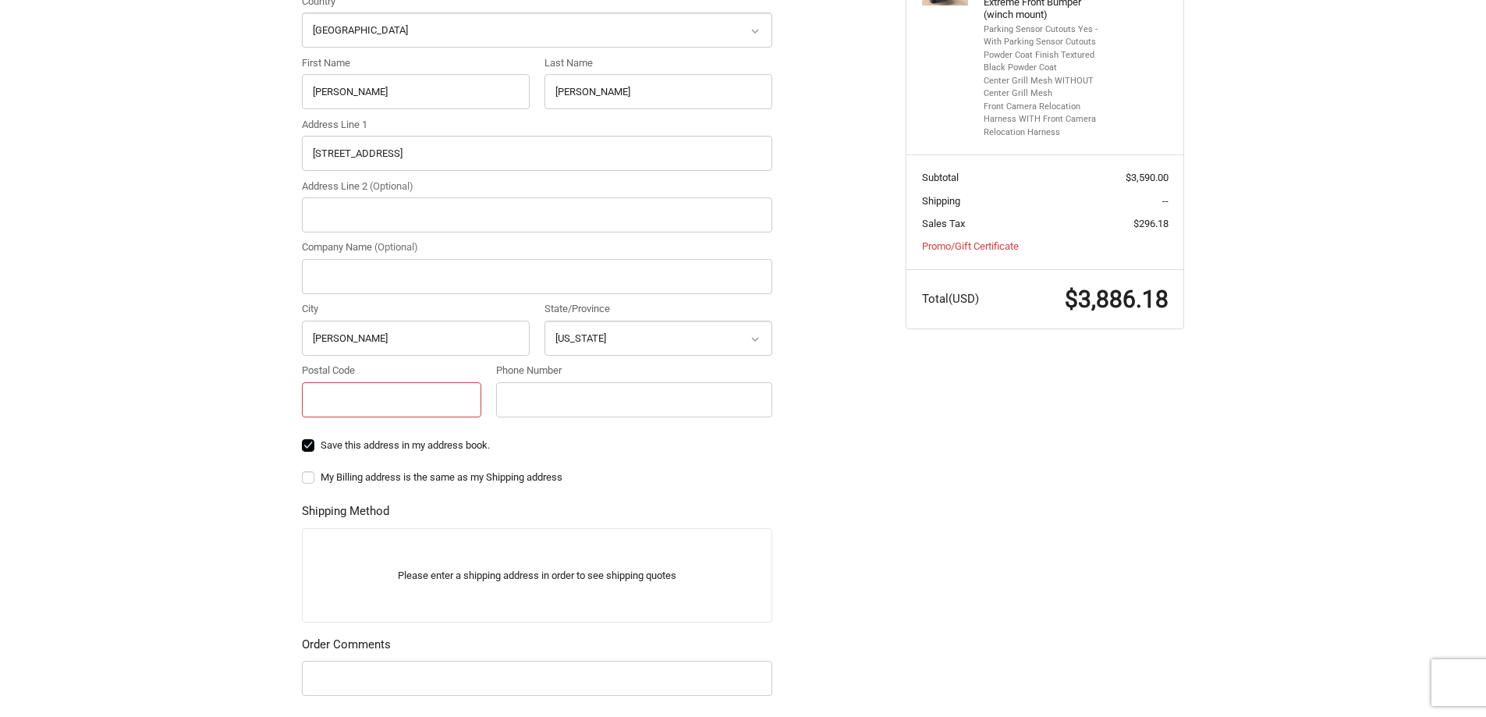
click at [427, 401] on input "Postal Code" at bounding box center [391, 399] width 179 height 35
type input "39428"
click at [505, 387] on input "Phone Number" at bounding box center [634, 399] width 276 height 35
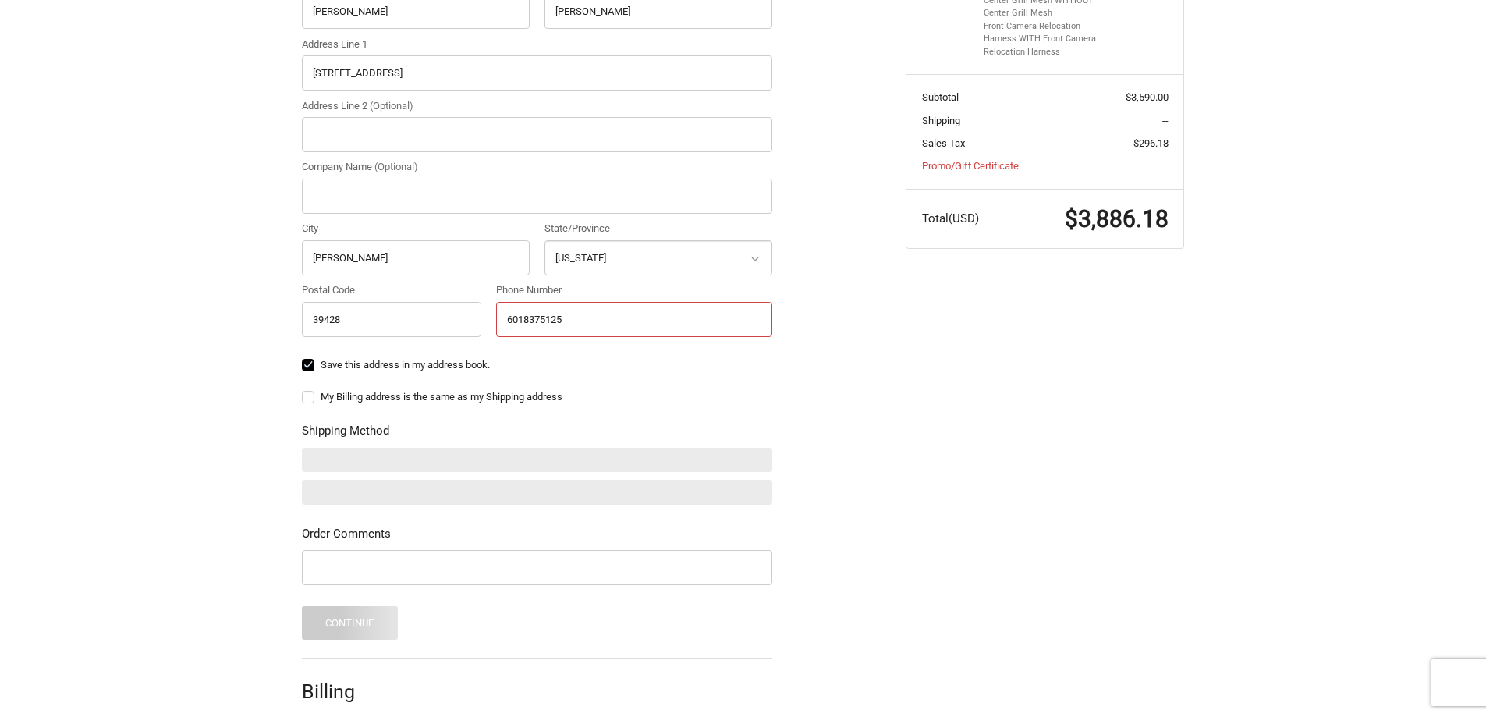
scroll to position [540, 0]
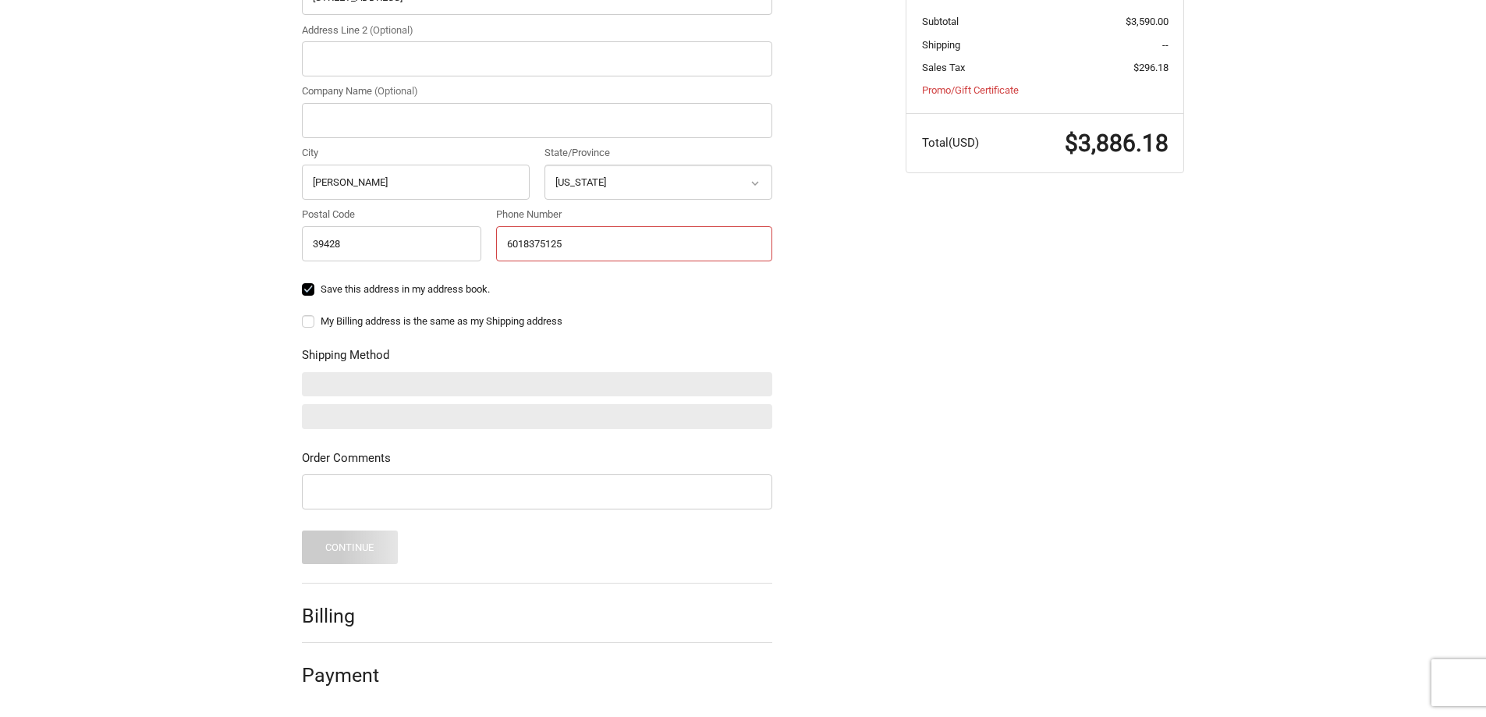
type input "6018375125"
click at [251, 401] on div "Customer jmooney@kirkautomotive.com Sign Out Shipping Shipping Address Country …" at bounding box center [743, 205] width 1486 height 1023
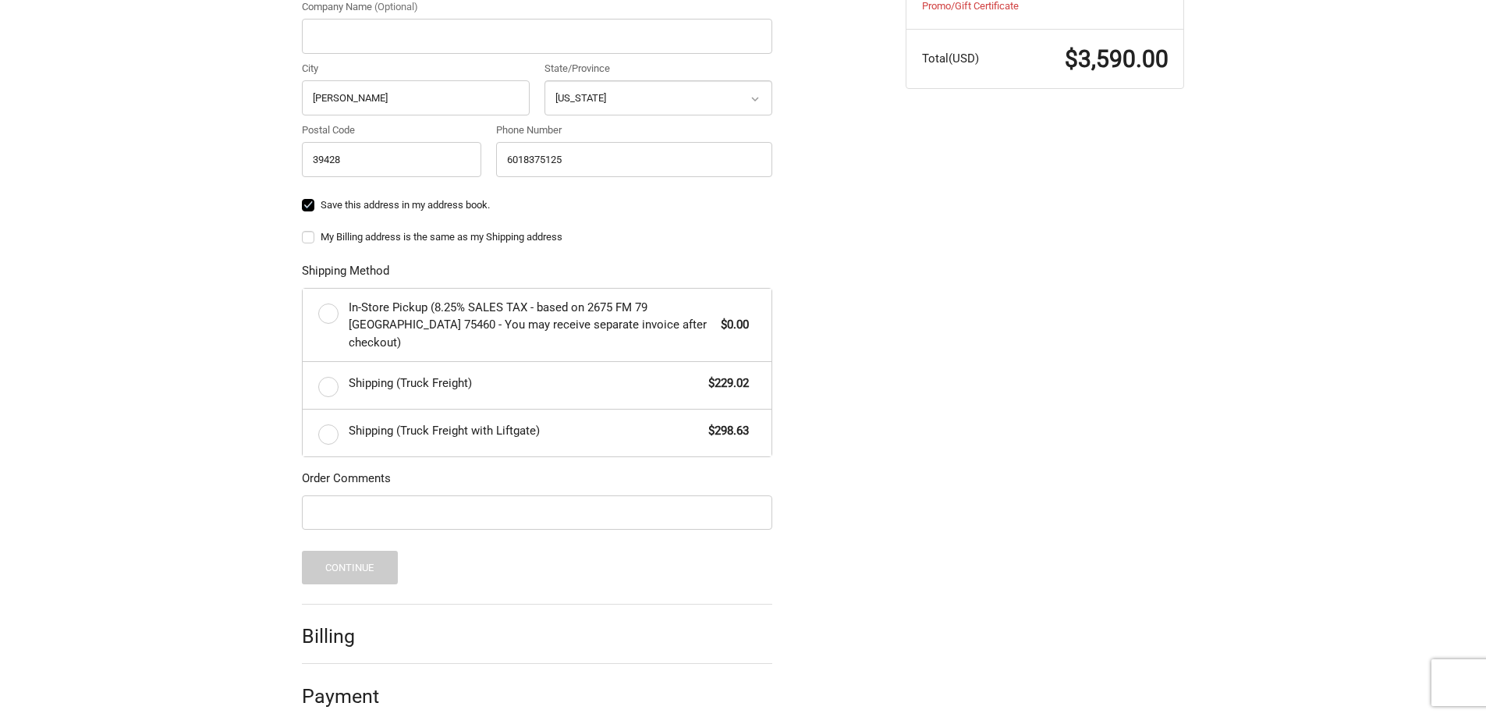
scroll to position [627, 0]
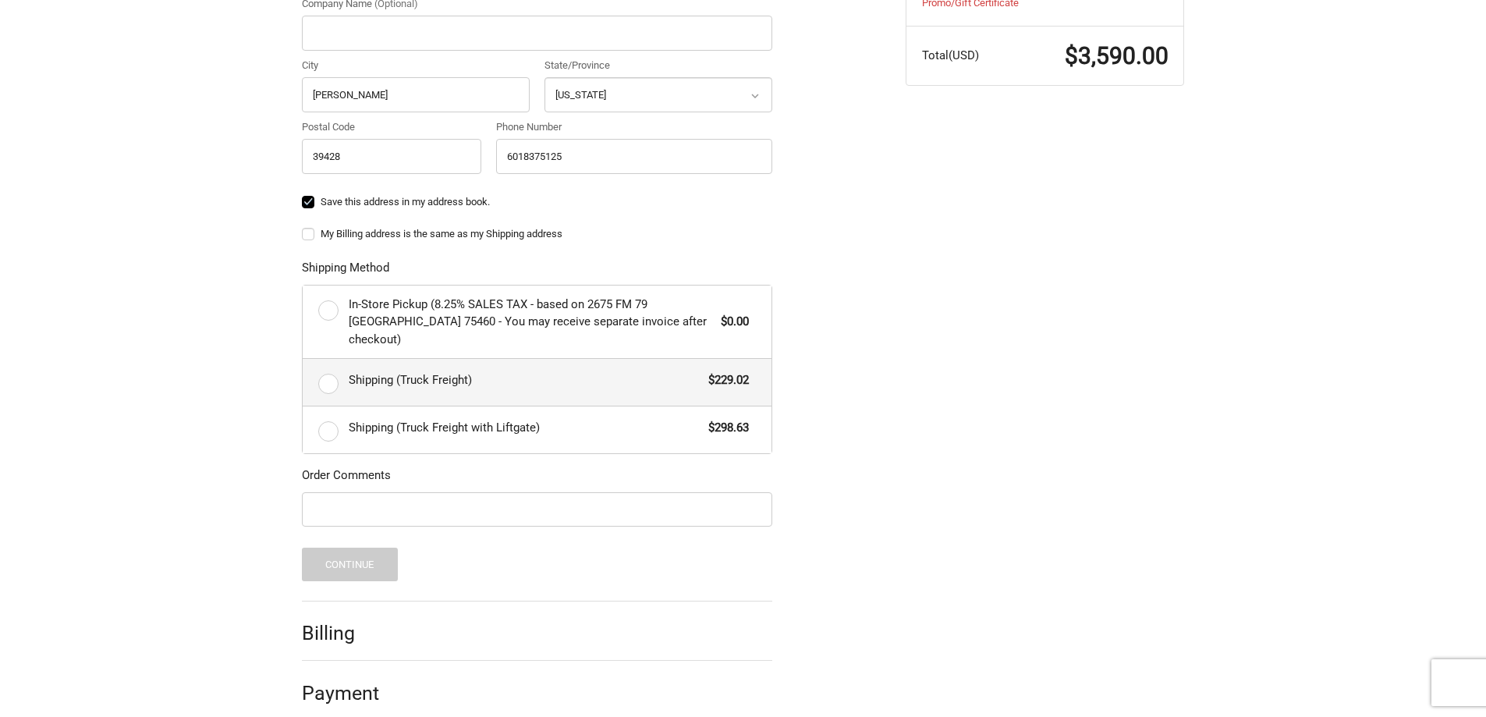
click at [334, 368] on label "Shipping (Truck Freight) $229.02" at bounding box center [537, 382] width 469 height 47
click at [303, 360] on input "Shipping (Truck Freight) $229.02" at bounding box center [303, 359] width 1 height 1
radio input "true"
click at [351, 555] on button "Continue" at bounding box center [350, 565] width 96 height 34
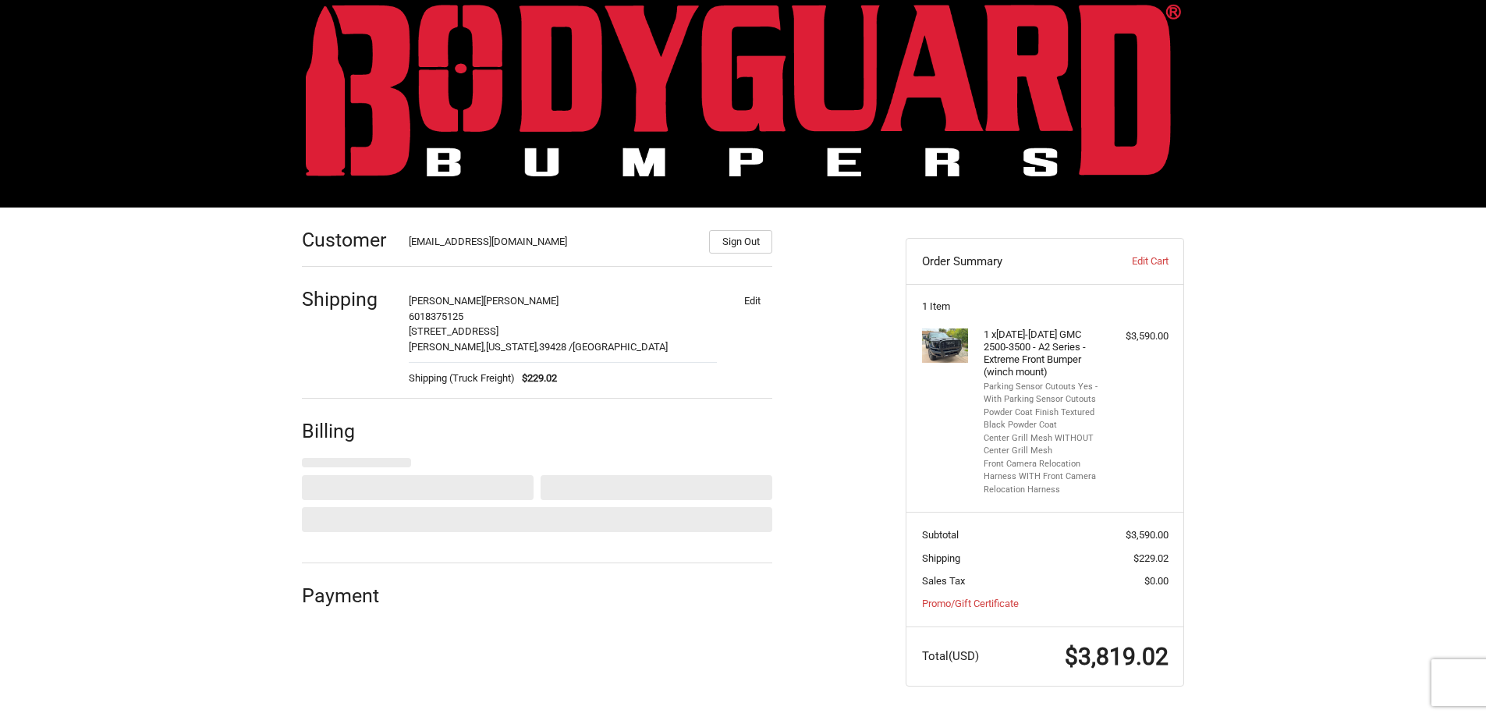
select select "US"
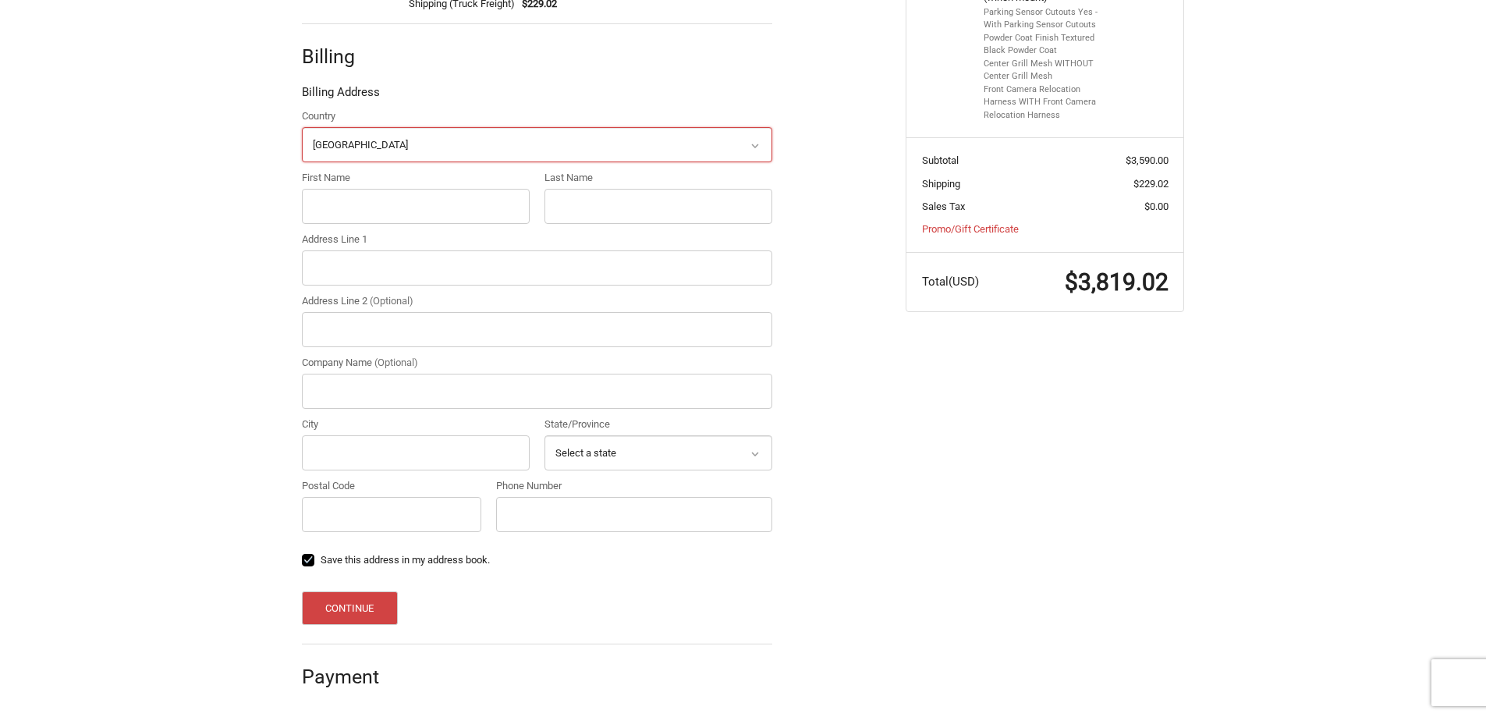
scroll to position [402, 0]
click at [376, 212] on input "First Name" at bounding box center [416, 204] width 228 height 35
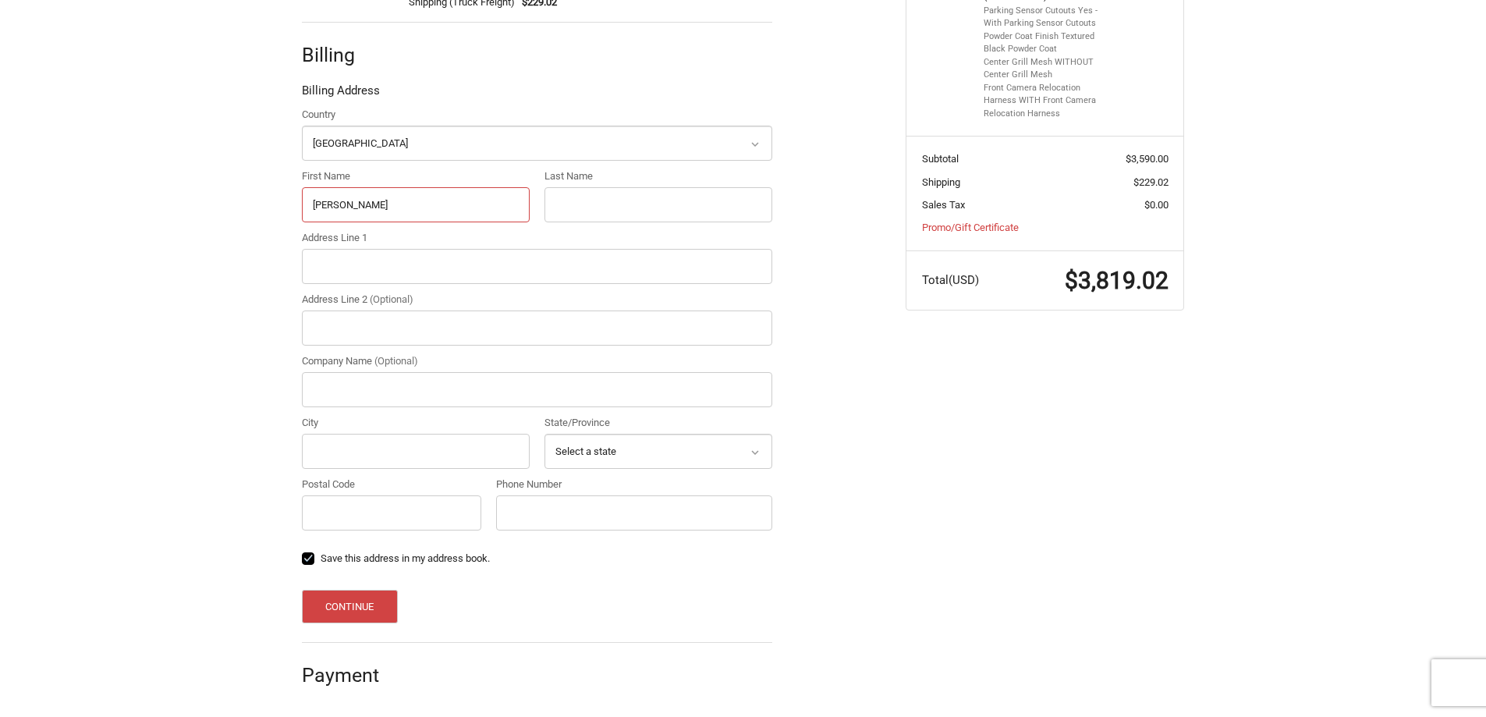
type input "Crawford"
type input "Sullivan"
type input "2642 Hwy 49"
type input "C"
type input "Collins"
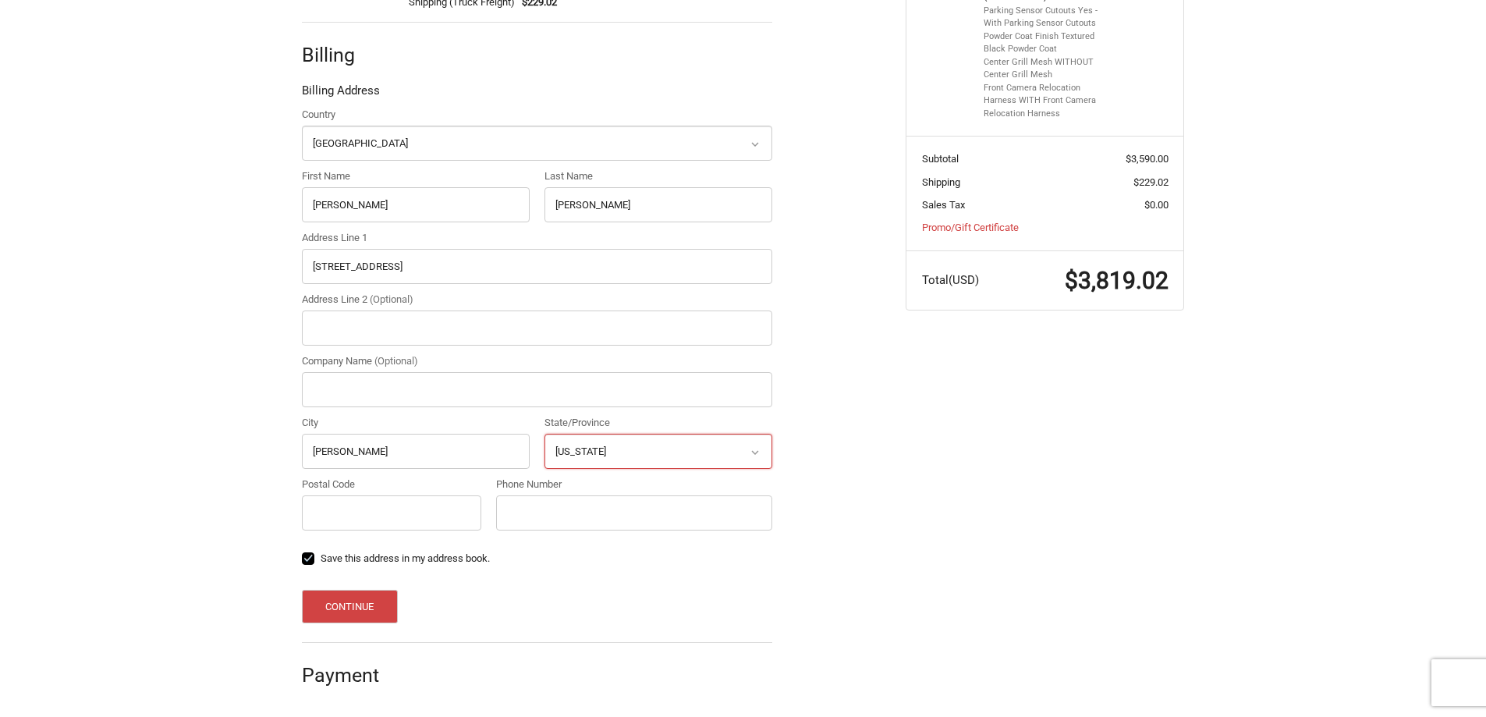
select select "MS"
type input "39428"
click at [356, 613] on button "Continue" at bounding box center [350, 607] width 96 height 34
type input "6018375125"
click at [313, 615] on button "Continue" at bounding box center [350, 607] width 96 height 34
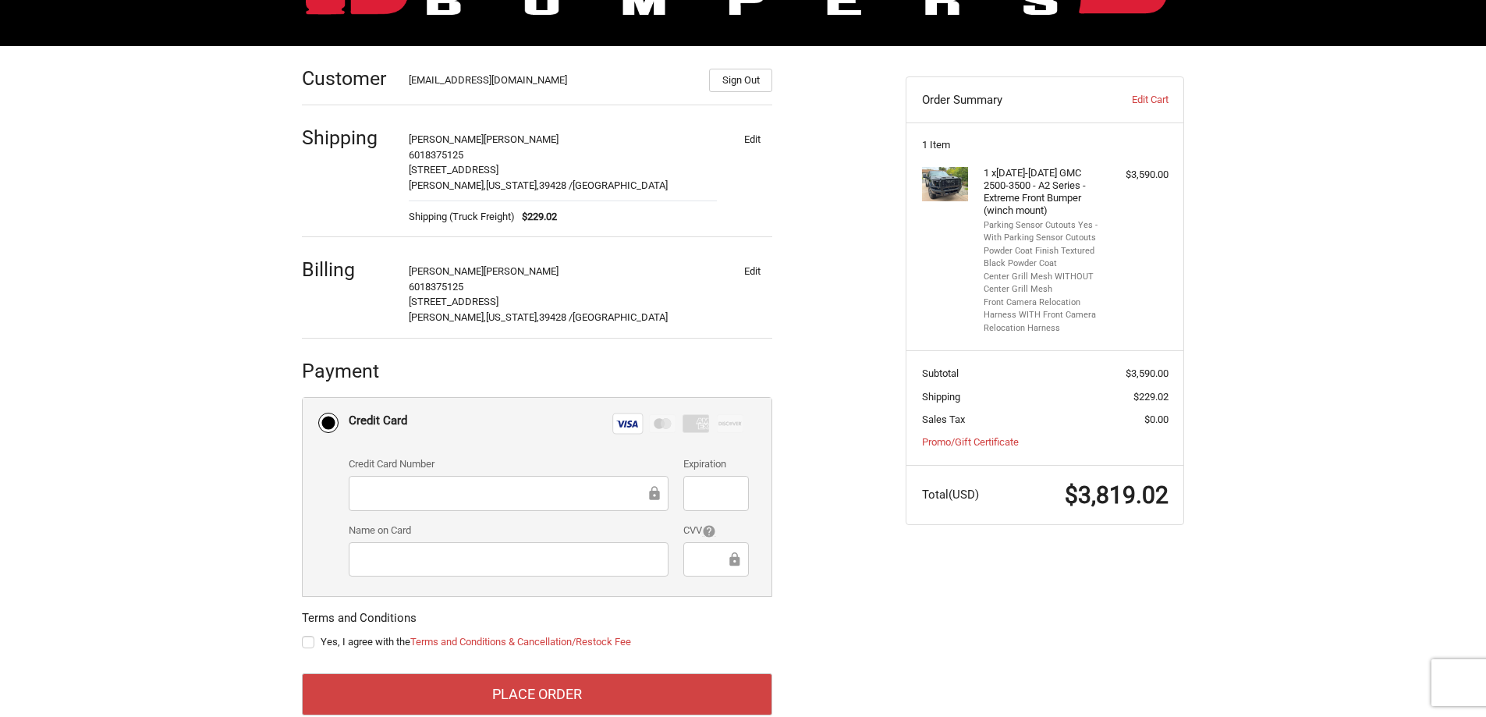
scroll to position [222, 0]
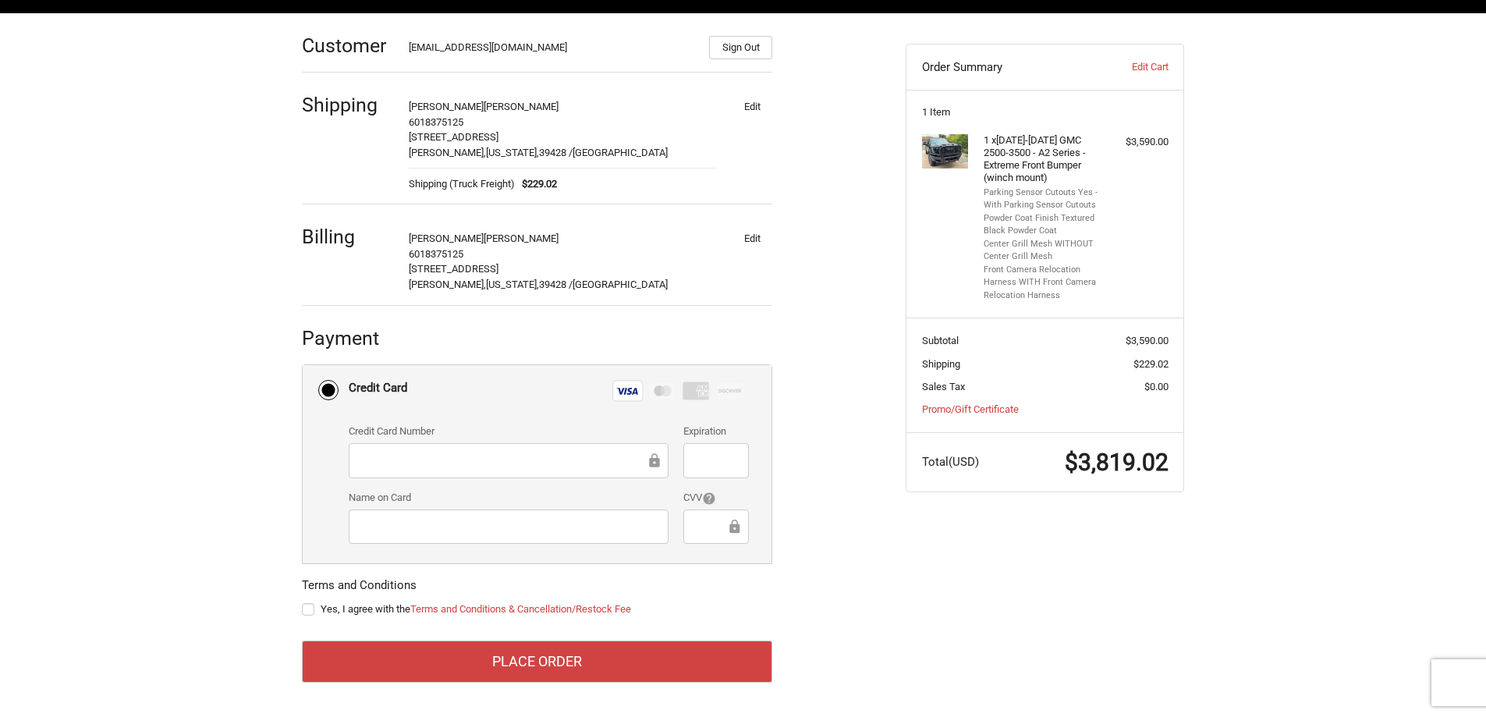
click at [298, 612] on div "Customer jmooney@kirkautomotive.com Sign Out Shipping Blake Sullivan 6018375125…" at bounding box center [592, 357] width 604 height 688
click at [307, 606] on label "Yes, I agree with the Terms and Conditions & Cancellation/Restock Fee" at bounding box center [537, 609] width 470 height 12
click at [303, 602] on input "Yes, I agree with the Terms and Conditions & Cancellation/Restock Fee" at bounding box center [302, 601] width 1 height 1
checkbox input "true"
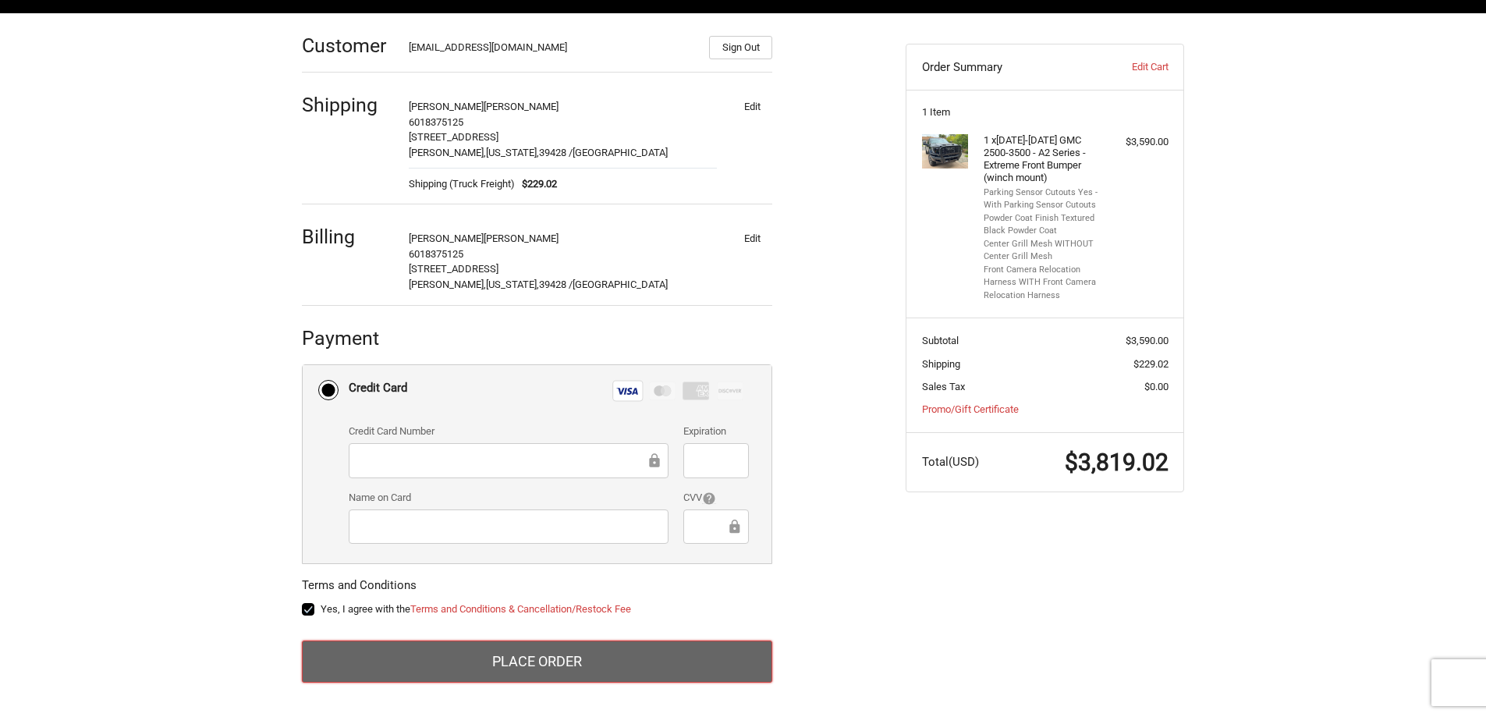
click at [459, 674] on button "Place Order" at bounding box center [537, 661] width 470 height 42
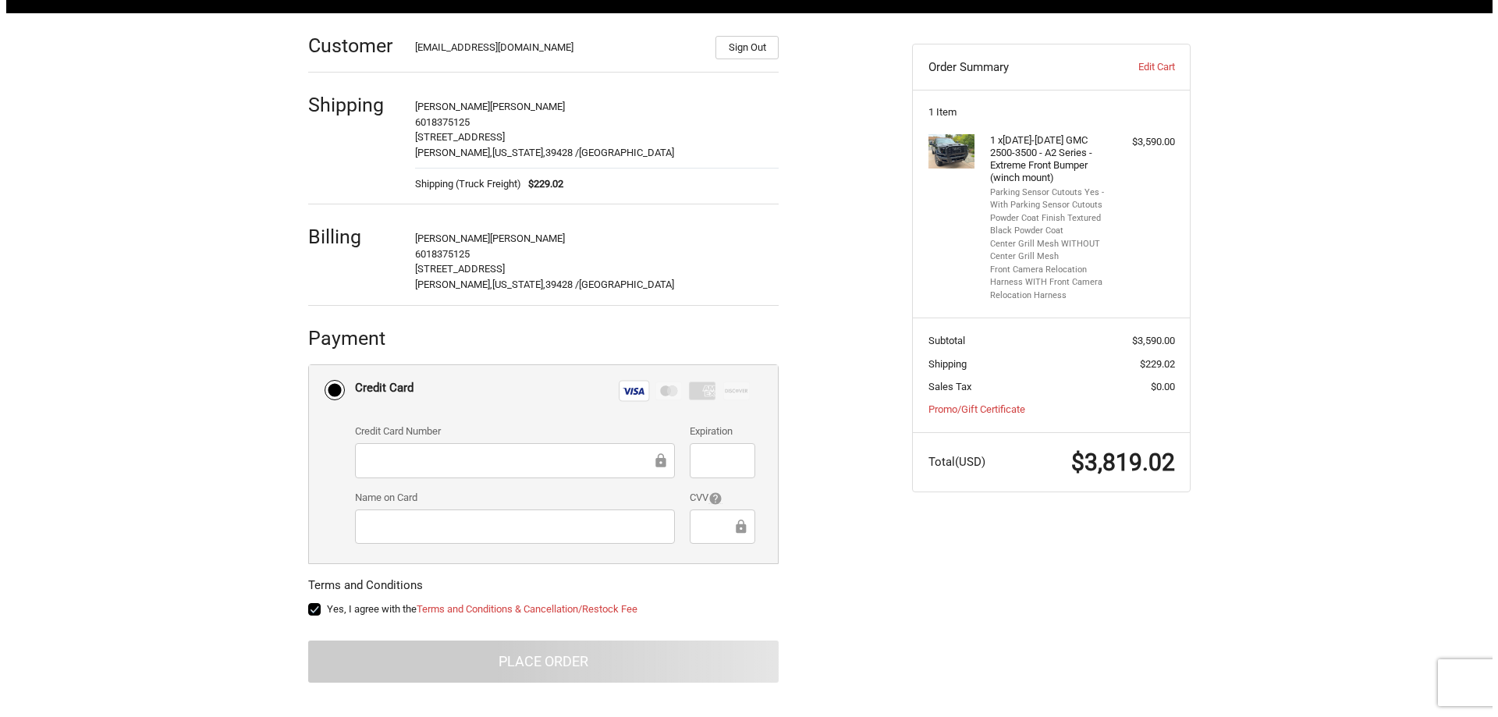
scroll to position [0, 0]
